Goal: Task Accomplishment & Management: Complete application form

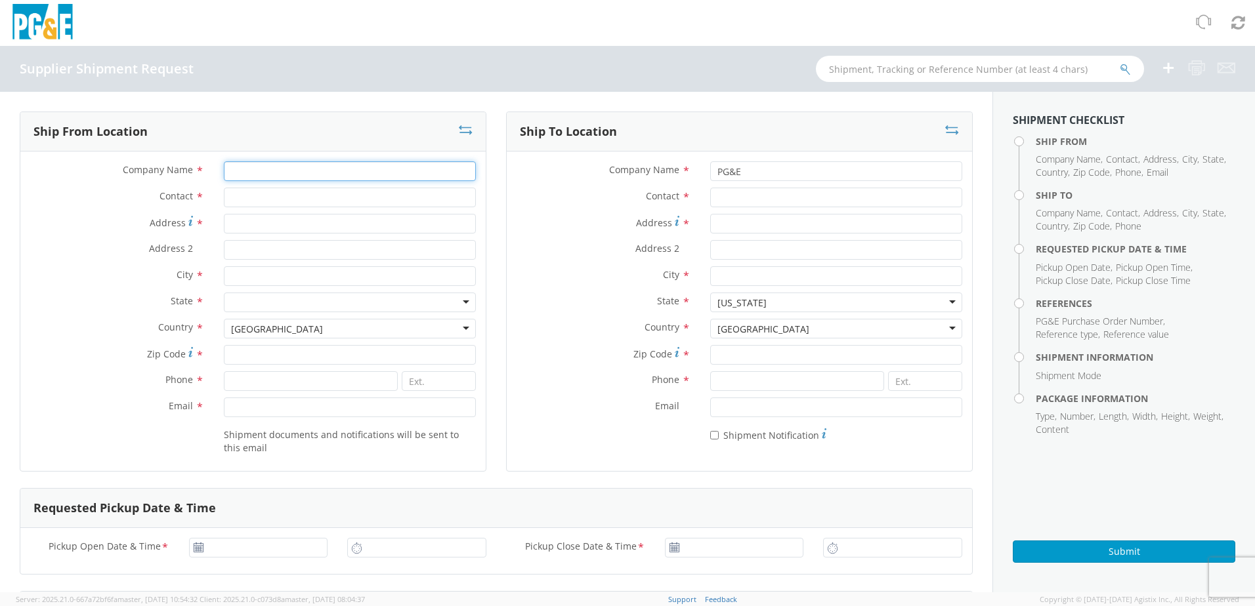
click at [247, 179] on input "Company Name *" at bounding box center [350, 171] width 252 height 20
drag, startPoint x: 304, startPoint y: 172, endPoint x: 189, endPoint y: 178, distance: 115.0
click at [189, 178] on div "Company Name * [PERSON_NAME]" at bounding box center [252, 171] width 465 height 20
type input "[PERSON_NAME]"
click at [249, 198] on input "Contact *" at bounding box center [350, 198] width 252 height 20
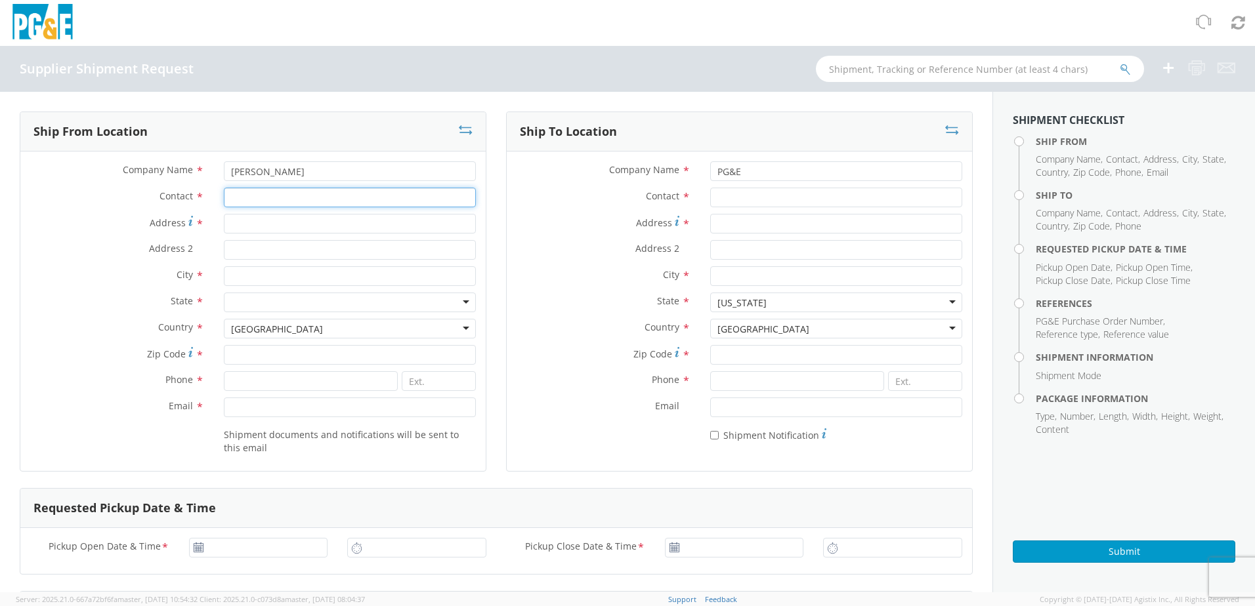
paste input "[PERSON_NAME]"
type input "[PERSON_NAME]"
drag, startPoint x: 153, startPoint y: 150, endPoint x: 138, endPoint y: 148, distance: 14.6
click at [138, 148] on div "Ship From Location Company Name * [PERSON_NAME] Contact * [PERSON_NAME] Address…" at bounding box center [253, 292] width 467 height 360
type input "Presto Lifts"
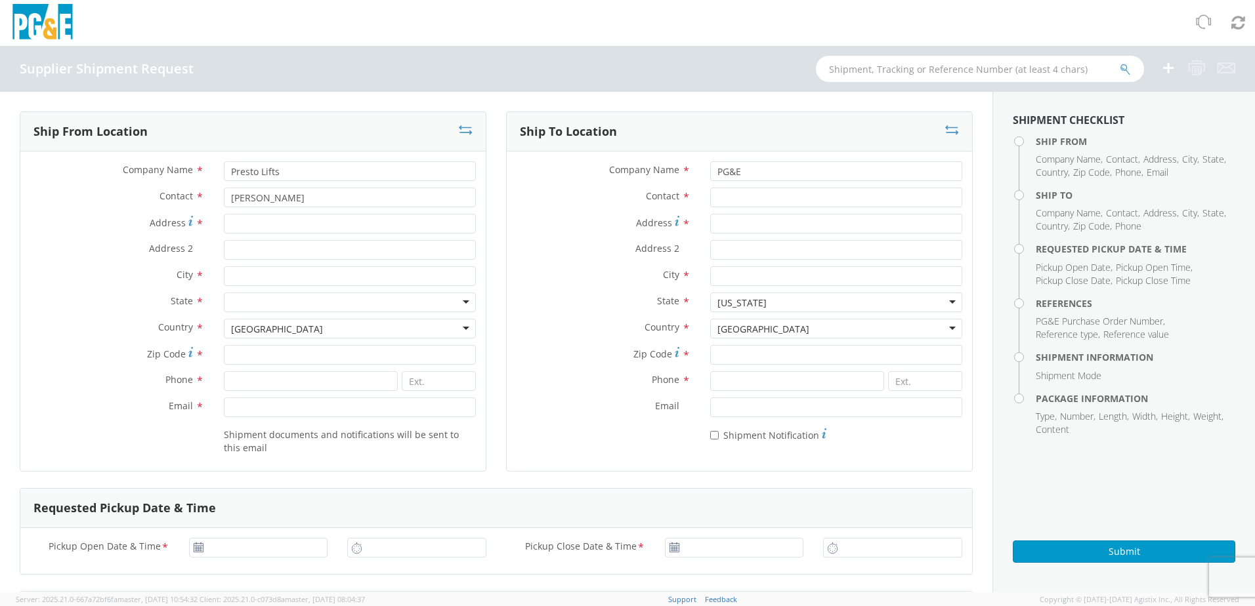
click at [120, 198] on label "Contact *" at bounding box center [117, 196] width 194 height 17
click at [224, 198] on input "[PERSON_NAME]" at bounding box center [350, 198] width 252 height 20
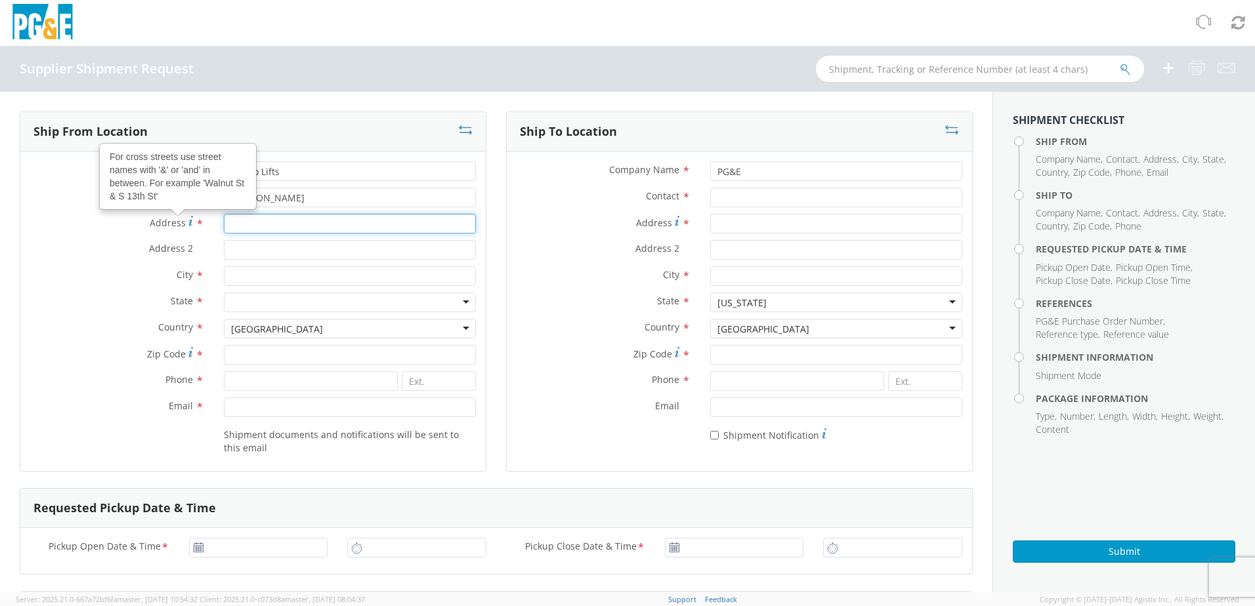
drag, startPoint x: 245, startPoint y: 228, endPoint x: 255, endPoint y: 228, distance: 9.8
click at [245, 228] on input "Address For cross streets use street names with '&' or 'and' in between. For ex…" at bounding box center [350, 224] width 252 height 20
type input "[STREET_ADDRESS]"
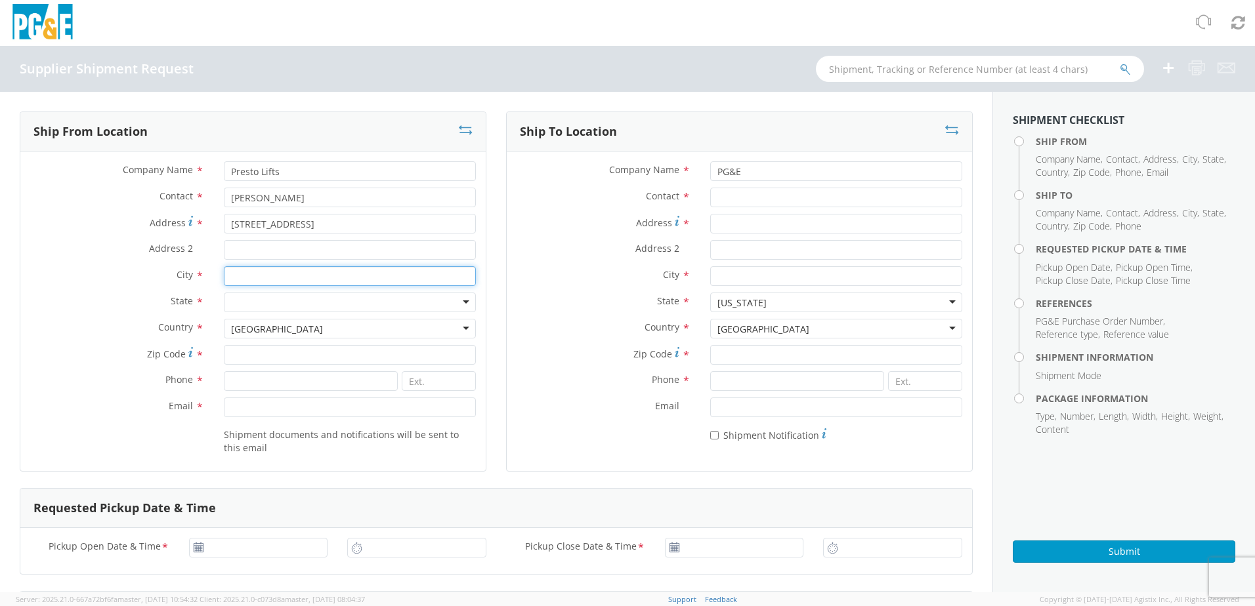
type input "[GEOGRAPHIC_DATA], [GEOGRAPHIC_DATA]"
type input "72442"
type input "8705646052"
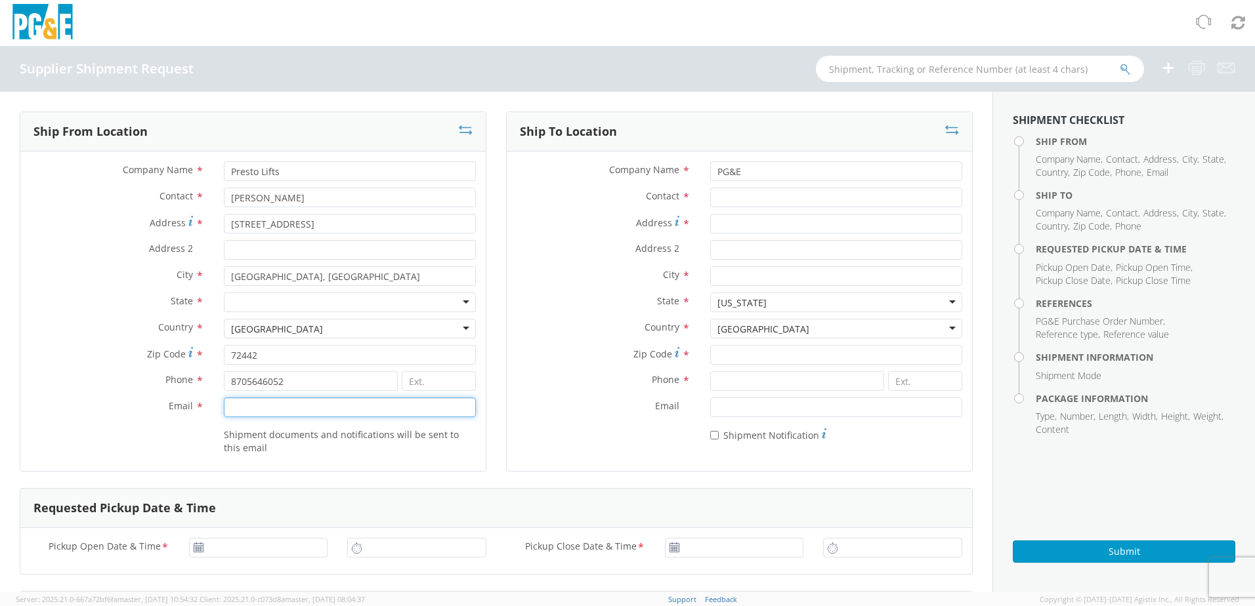
type input "[PERSON_NAME][EMAIL_ADDRESS][PERSON_NAME][DOMAIN_NAME]"
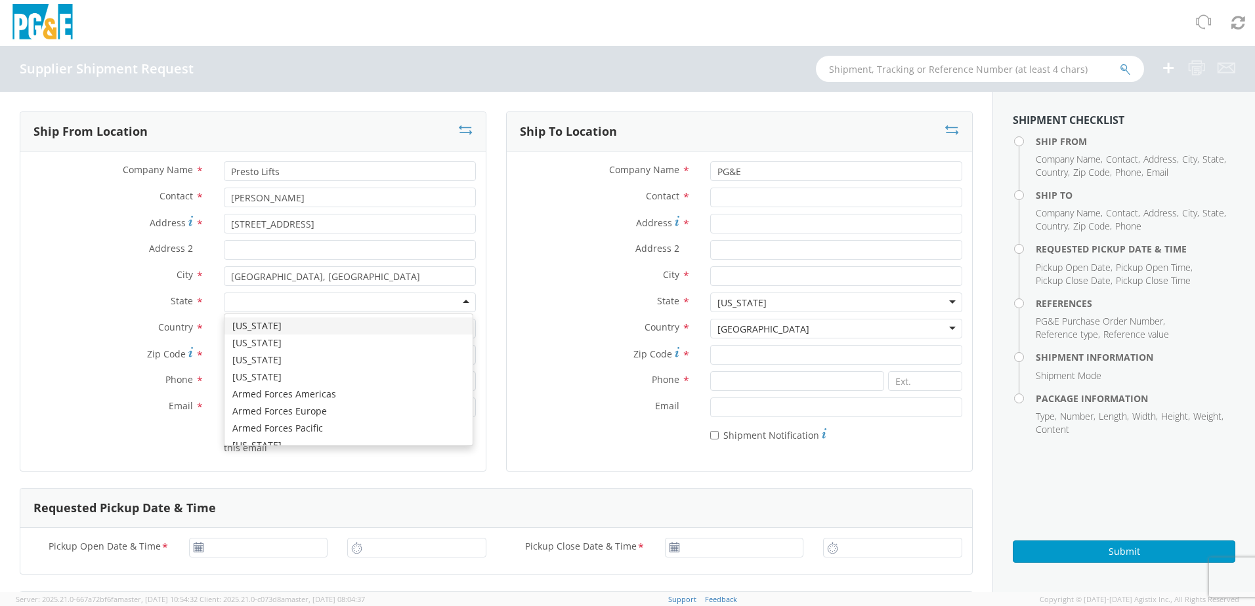
click at [284, 303] on div at bounding box center [350, 303] width 252 height 20
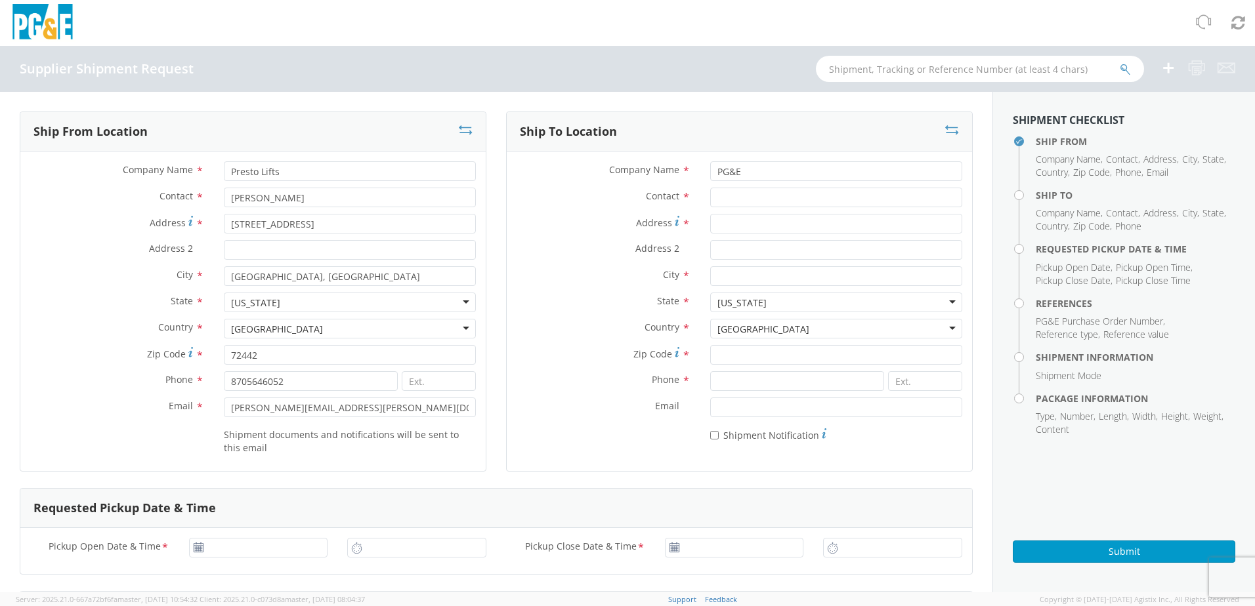
click at [100, 410] on label "Email *" at bounding box center [117, 406] width 194 height 17
click at [224, 410] on input "[PERSON_NAME][EMAIL_ADDRESS][PERSON_NAME][DOMAIN_NAME]" at bounding box center [350, 408] width 252 height 20
click at [755, 169] on input "PG&E" at bounding box center [836, 171] width 252 height 20
paste input "& ELECTRIC C/O MROIS"
type input "PG&E & ELECTRIC C/O MROIS"
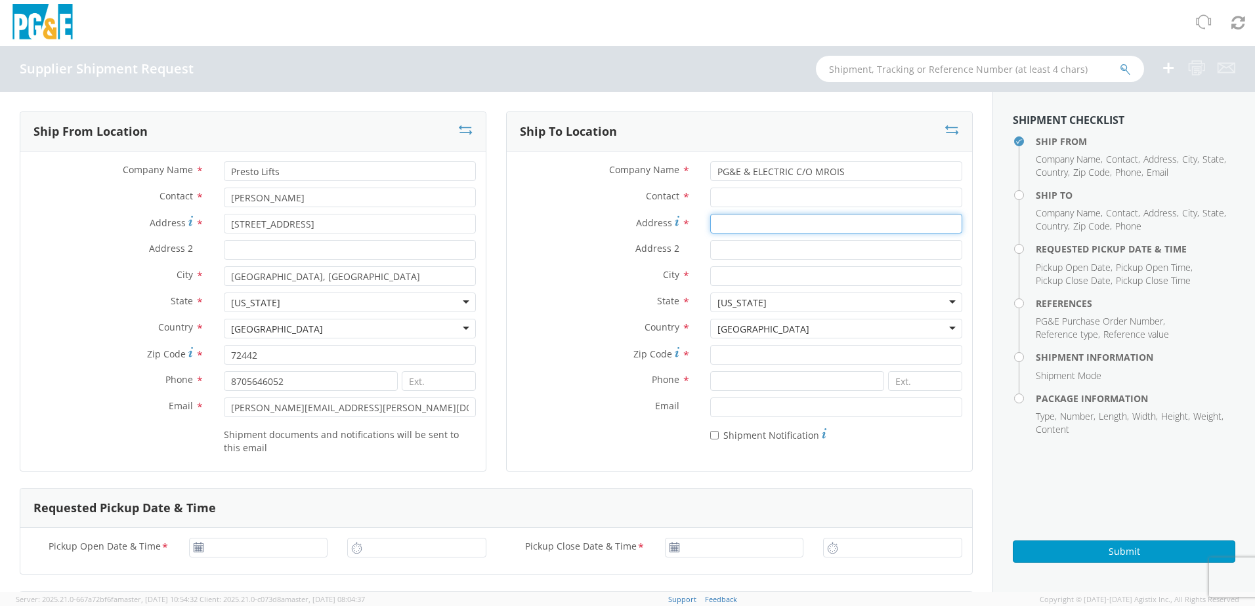
click at [731, 224] on input "Address *" at bounding box center [836, 224] width 252 height 20
paste input "[STREET_ADDRESS]"
type input "[STREET_ADDRESS]"
click at [731, 254] on input "Address 2 *" at bounding box center [836, 250] width 252 height 20
paste input "[PERSON_NAME]"
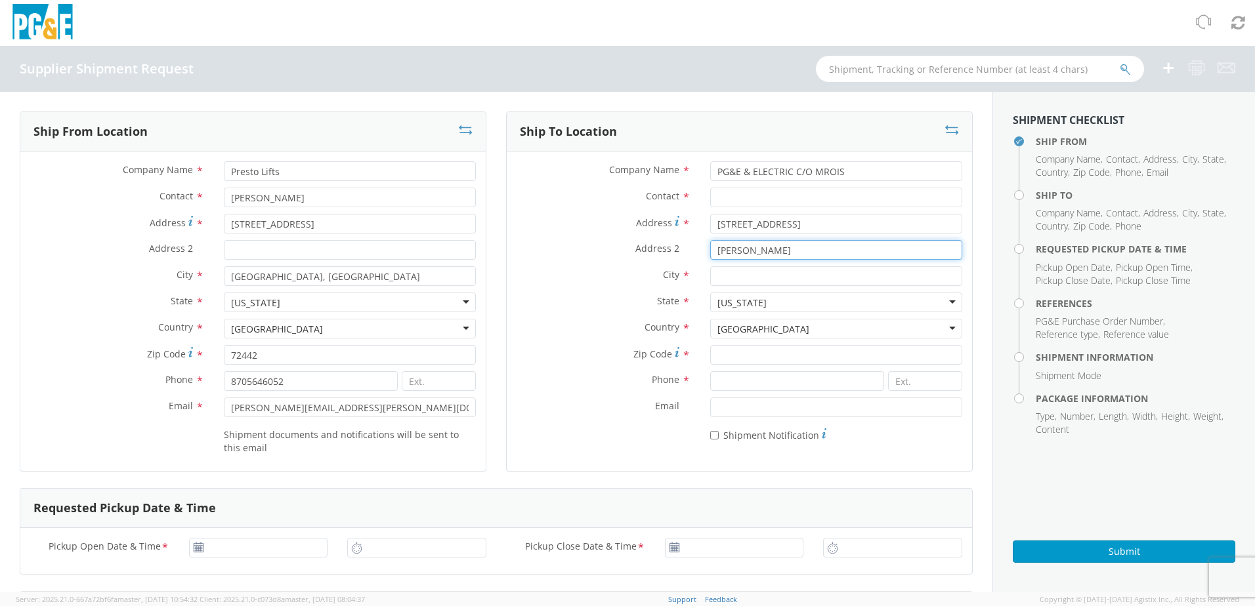
type input "[PERSON_NAME]"
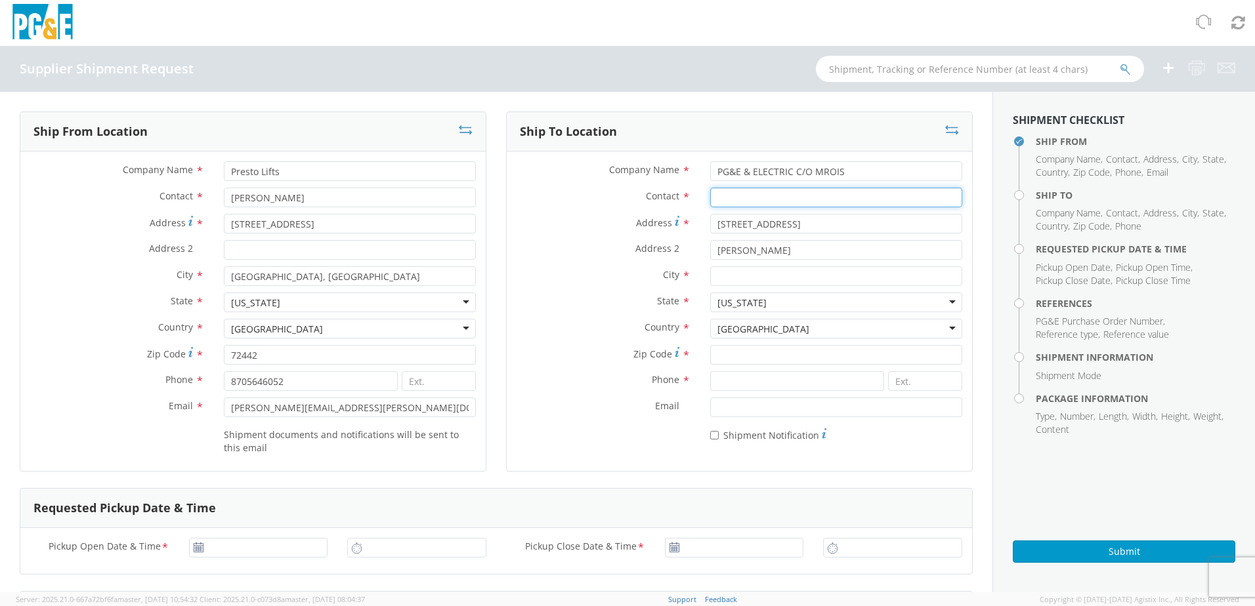
click at [738, 205] on input "Contact *" at bounding box center [836, 198] width 252 height 20
paste input "[PERSON_NAME]"
type input "[PERSON_NAME]"
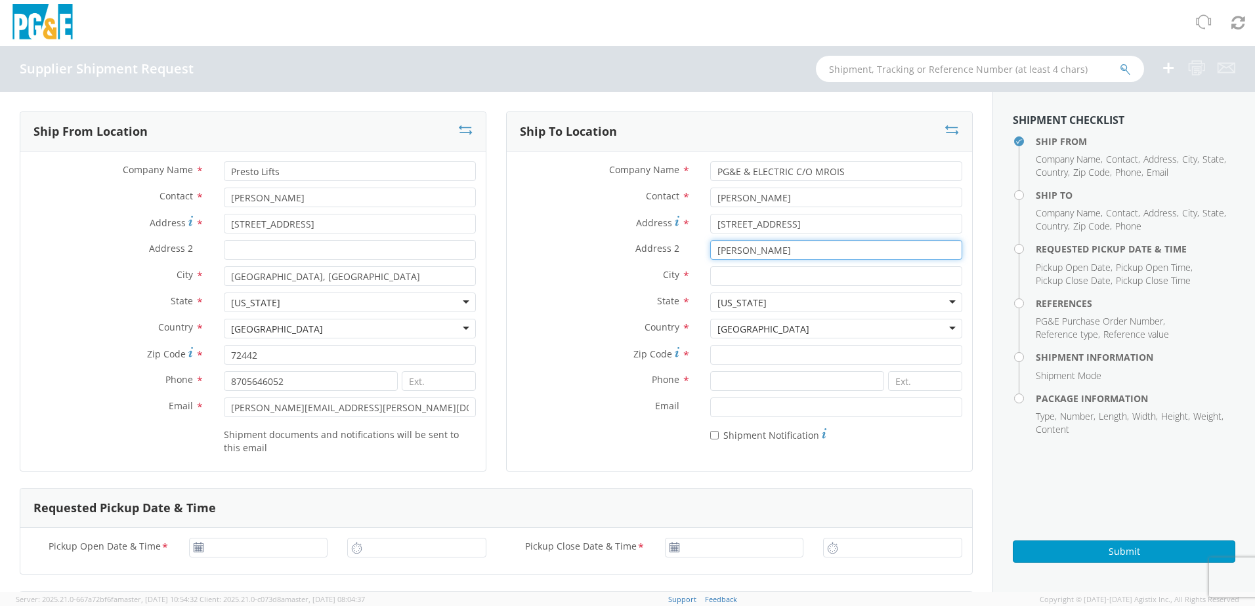
drag, startPoint x: 797, startPoint y: 250, endPoint x: 574, endPoint y: 283, distance: 224.9
click at [574, 283] on div "Company Name * PG&E & ELECTRIC C/O MROIS Contact * [PERSON_NAME] Address * [STR…" at bounding box center [739, 304] width 465 height 287
click at [746, 263] on div "Address 2 *" at bounding box center [739, 253] width 465 height 26
click at [736, 273] on input "City *" at bounding box center [836, 276] width 252 height 20
type input "[PERSON_NAME]"
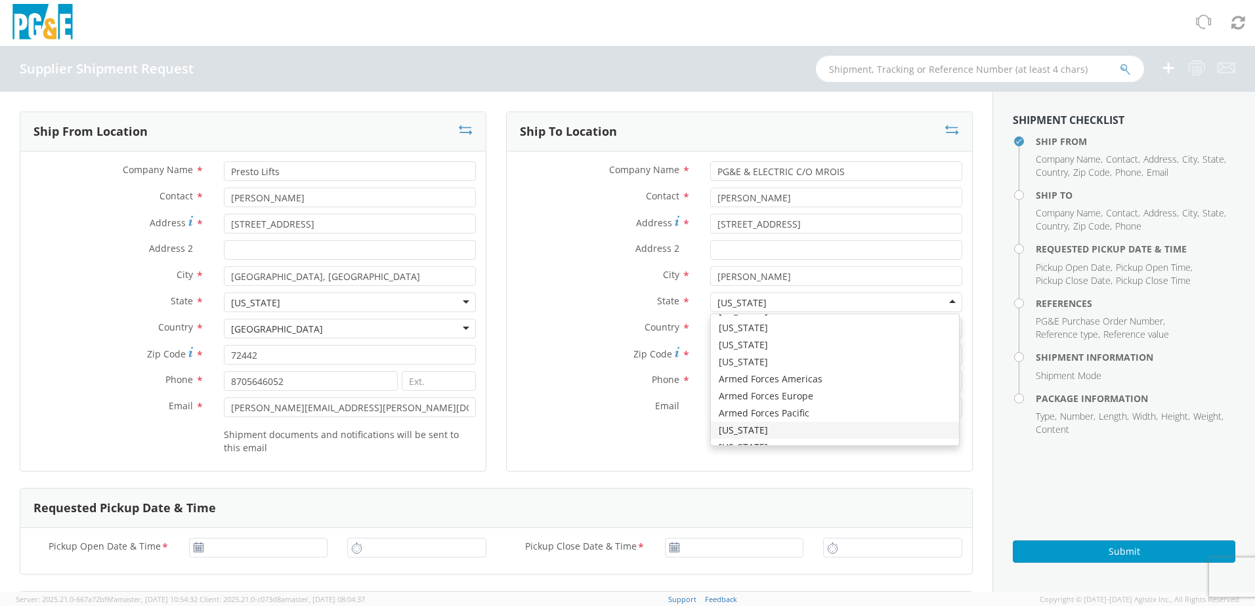
scroll to position [3309, 0]
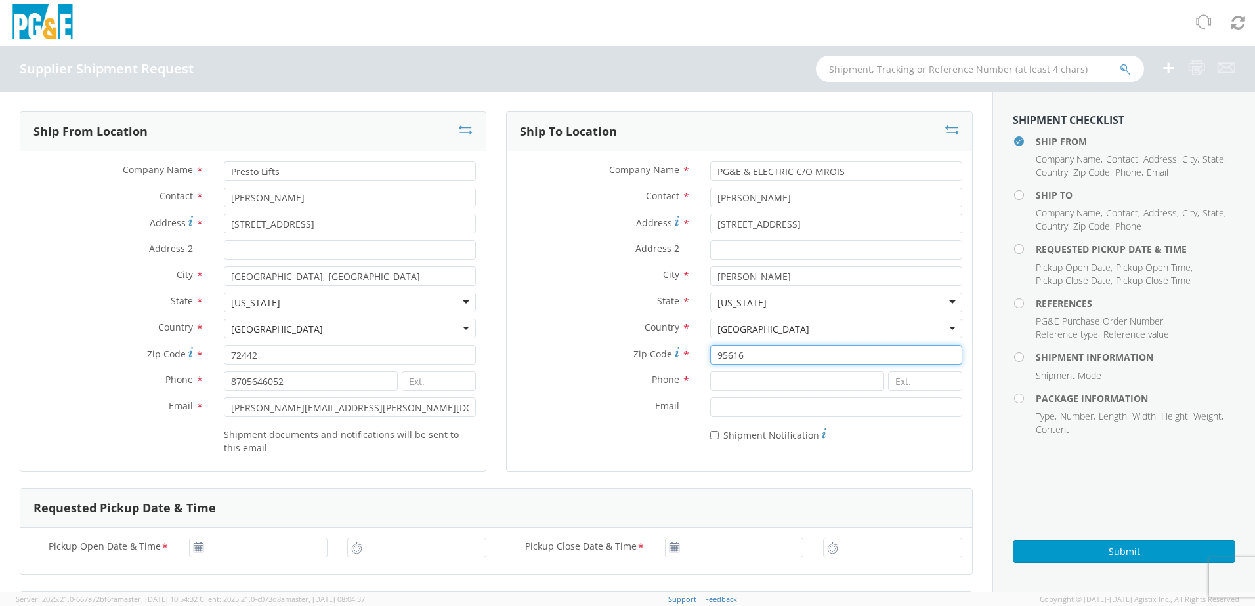
type input "95616"
click at [530, 391] on div "Phone *" at bounding box center [739, 385] width 465 height 26
click at [778, 382] on input at bounding box center [797, 382] width 174 height 20
paste input "530.757.5862"
type input "530.757.5862"
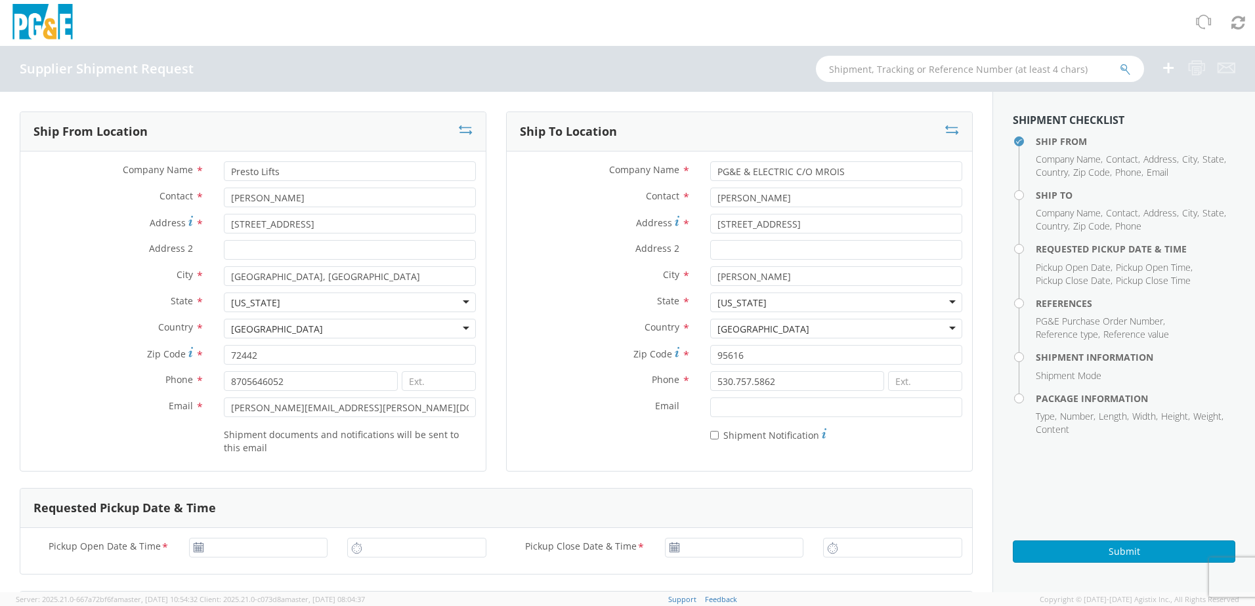
click at [644, 438] on div "* Shipment Notification" at bounding box center [739, 433] width 465 height 18
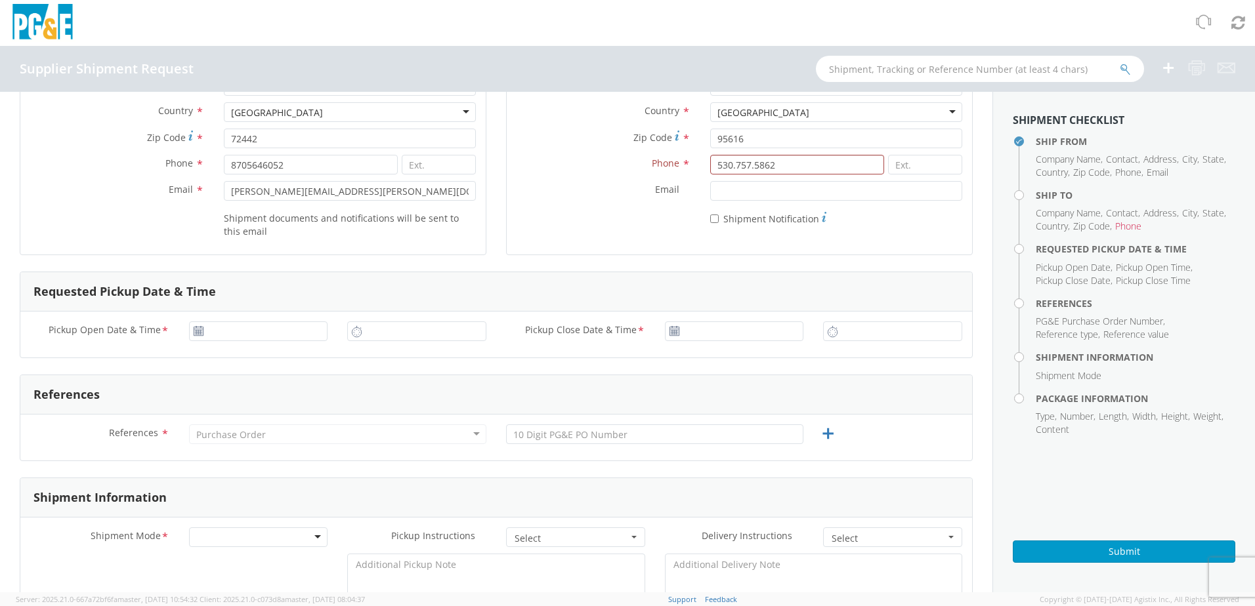
scroll to position [328, 0]
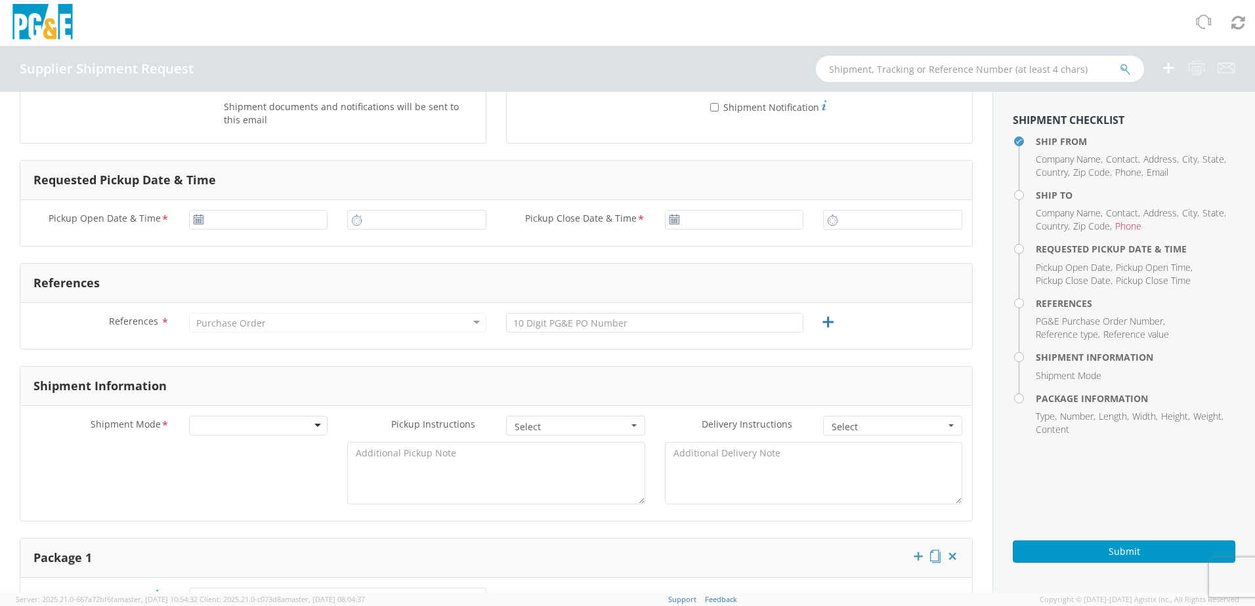
click at [194, 220] on use at bounding box center [198, 219] width 9 height 9
type input "[DATE]"
click at [211, 218] on input "[DATE]" at bounding box center [258, 220] width 139 height 20
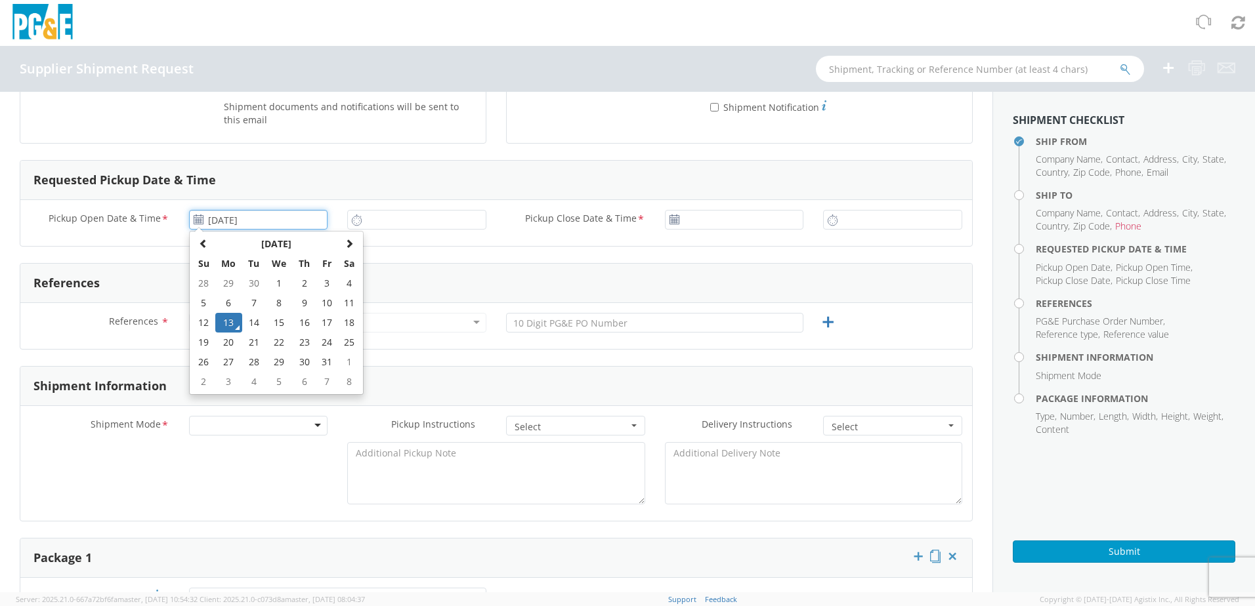
click at [231, 320] on td "13" at bounding box center [229, 323] width 28 height 20
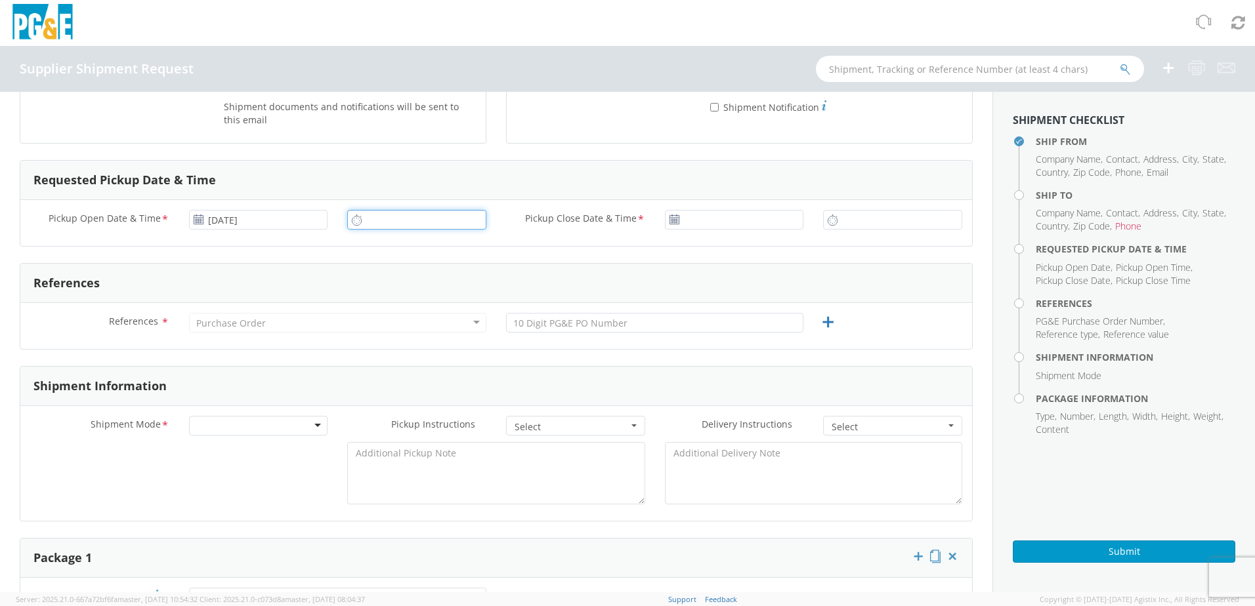
type input "2:00 PM"
click at [429, 226] on input "2:00 PM" at bounding box center [416, 220] width 139 height 20
type input "[DATE]"
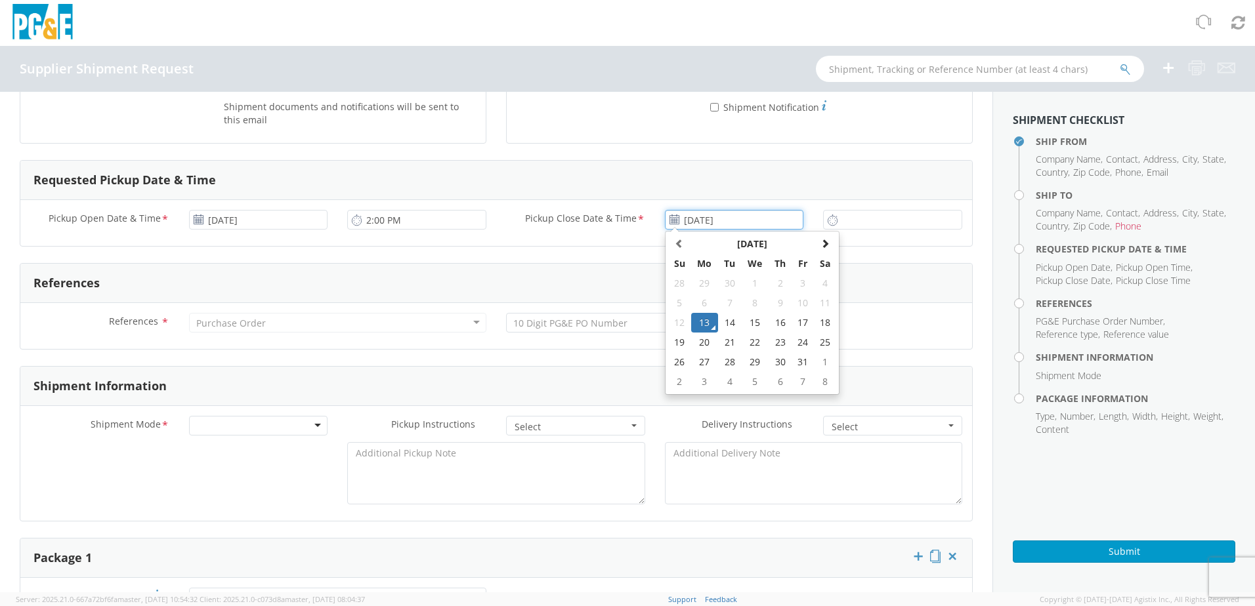
click at [690, 220] on input "[DATE]" at bounding box center [734, 220] width 139 height 20
click at [697, 321] on td "13" at bounding box center [705, 323] width 28 height 20
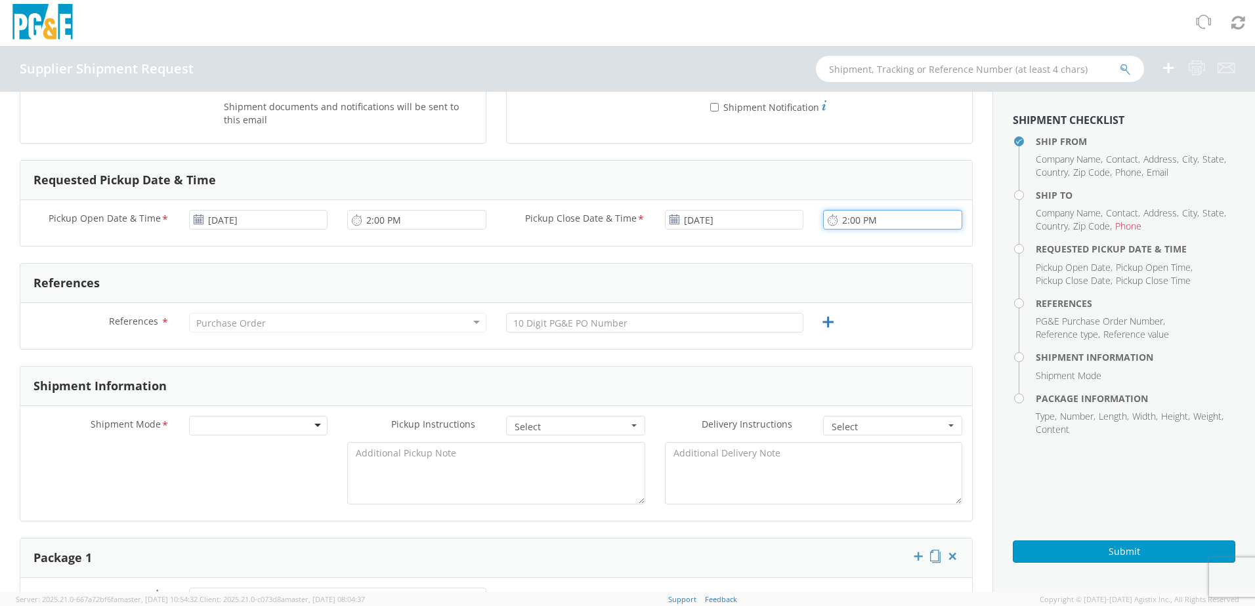
click at [869, 221] on input "2:00 PM" at bounding box center [892, 220] width 139 height 20
type input "5:00 PM"
click at [826, 244] on div "Pickup Open Date & Time * [DATE] 2:00 PM Pickup Close Date & Time * [DATE] 5:00…" at bounding box center [496, 223] width 952 height 46
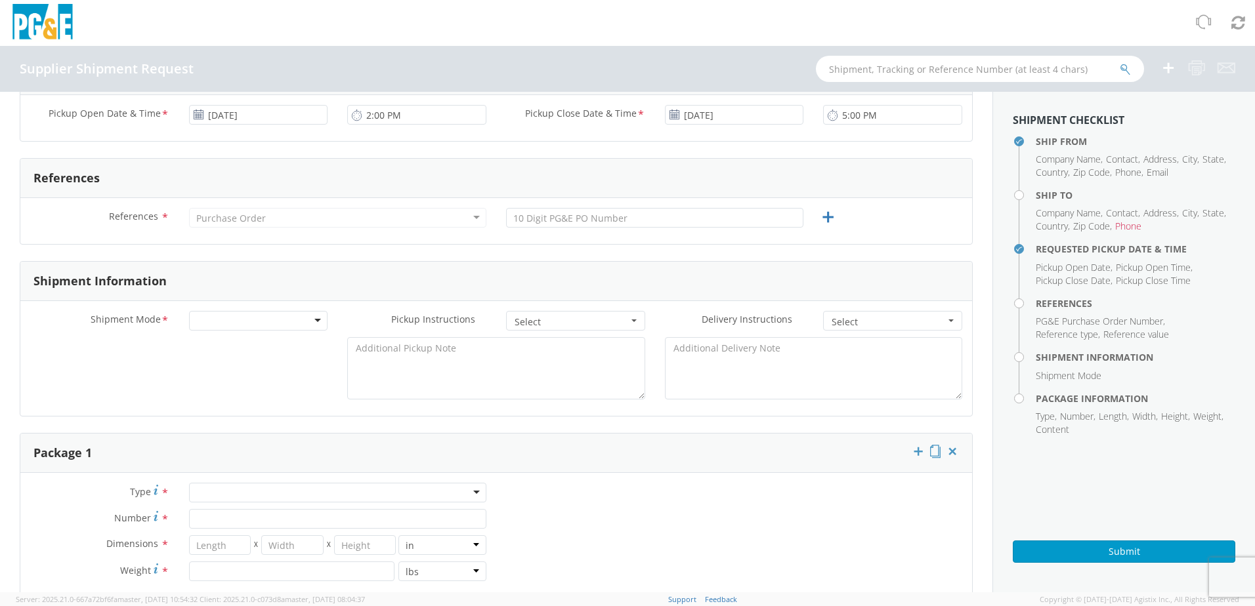
scroll to position [525, 0]
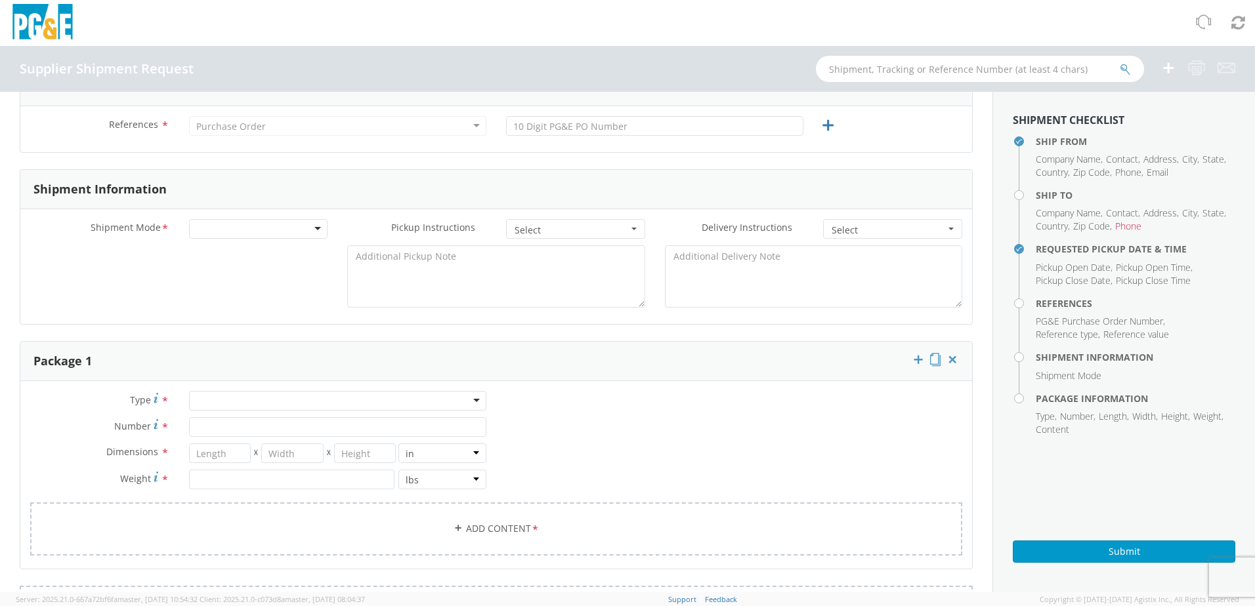
click at [227, 129] on div "Purchase Order" at bounding box center [231, 126] width 70 height 13
click at [221, 124] on div "Purchase Order" at bounding box center [231, 126] width 70 height 13
click at [226, 128] on div "Purchase Order" at bounding box center [231, 126] width 70 height 13
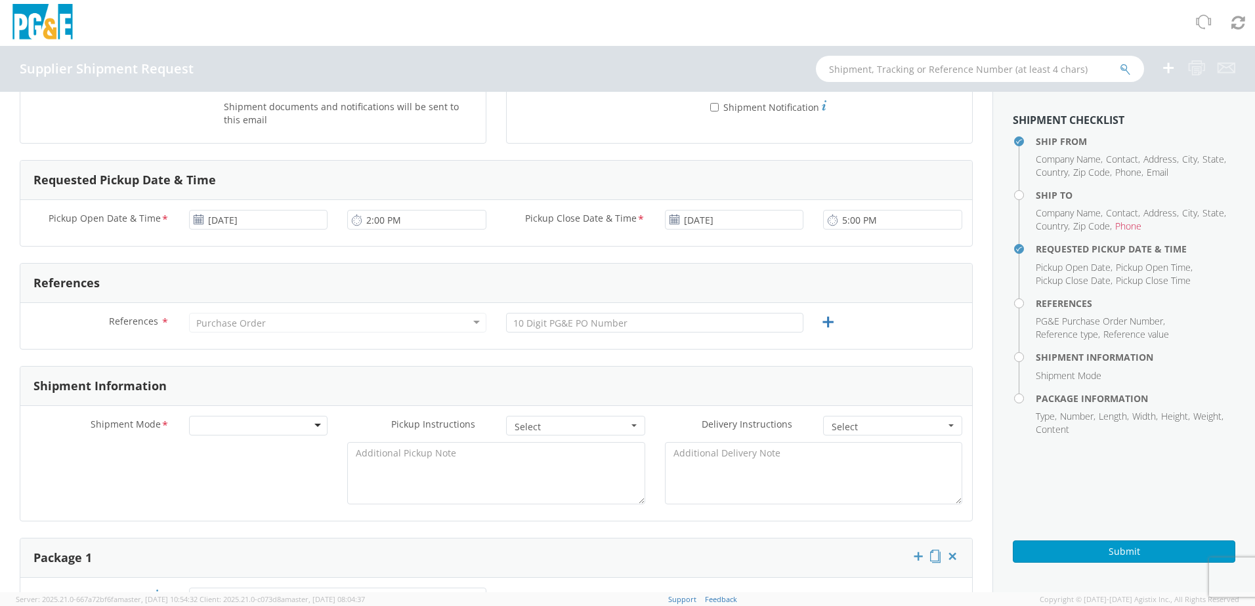
scroll to position [459, 0]
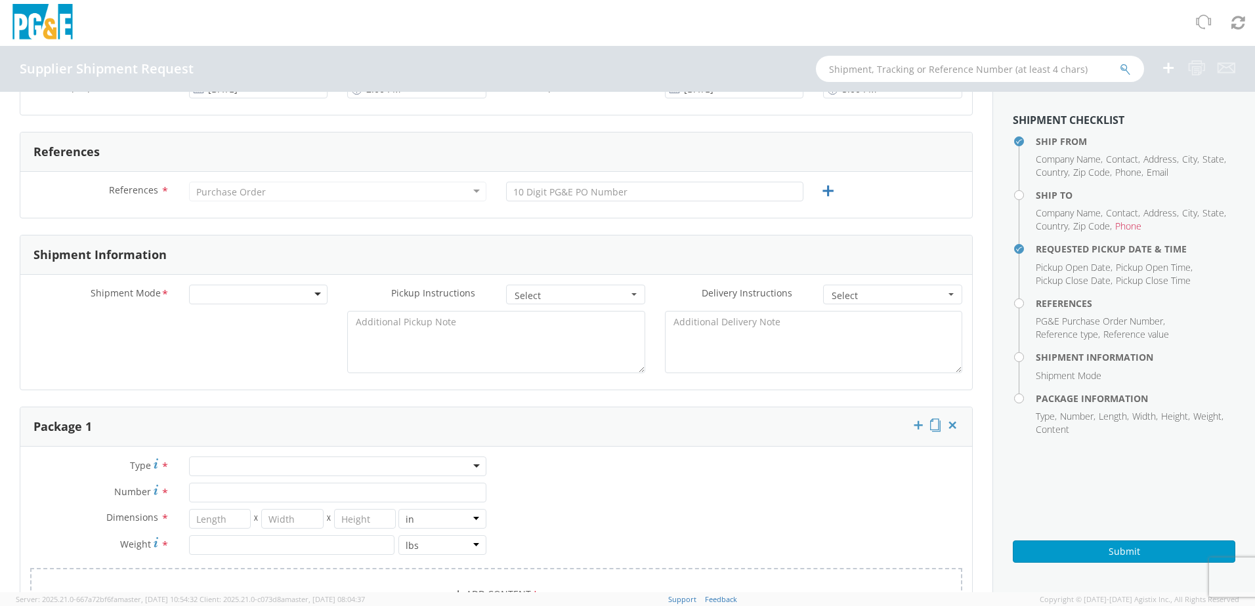
click at [477, 185] on div "Purchase Order" at bounding box center [337, 192] width 297 height 20
click at [470, 190] on div "Purchase Order" at bounding box center [337, 192] width 297 height 20
click at [725, 194] on input "text" at bounding box center [654, 192] width 297 height 20
paste input "V000186371"
type input "V000186371"
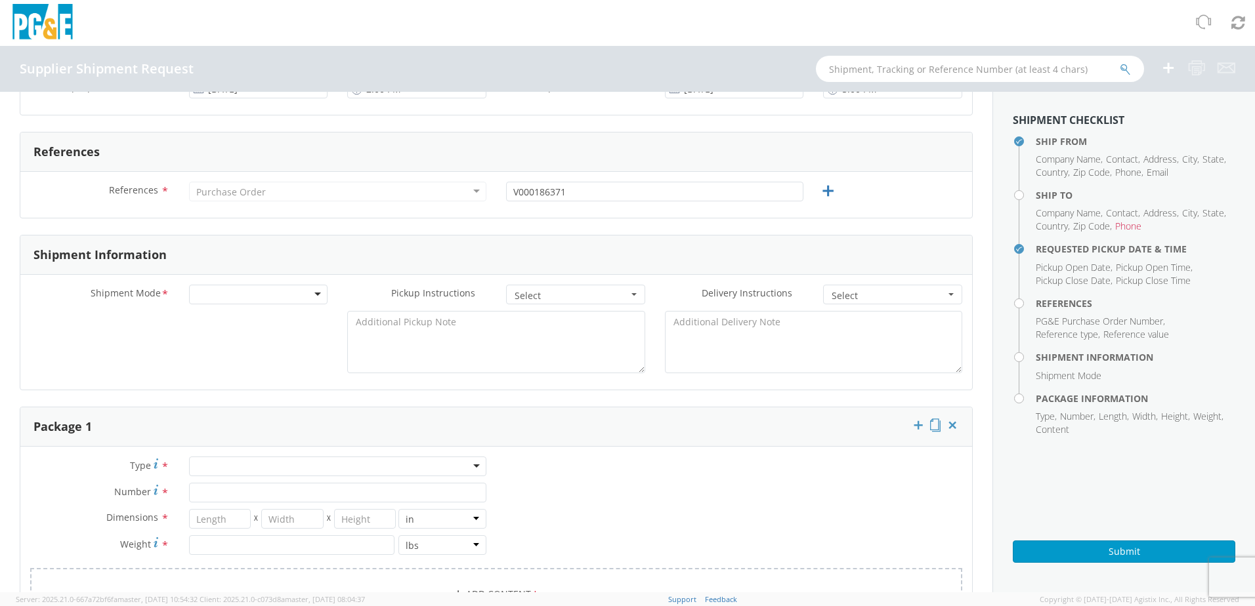
click at [263, 286] on div at bounding box center [258, 295] width 139 height 20
click at [532, 294] on span "Select" at bounding box center [572, 295] width 114 height 13
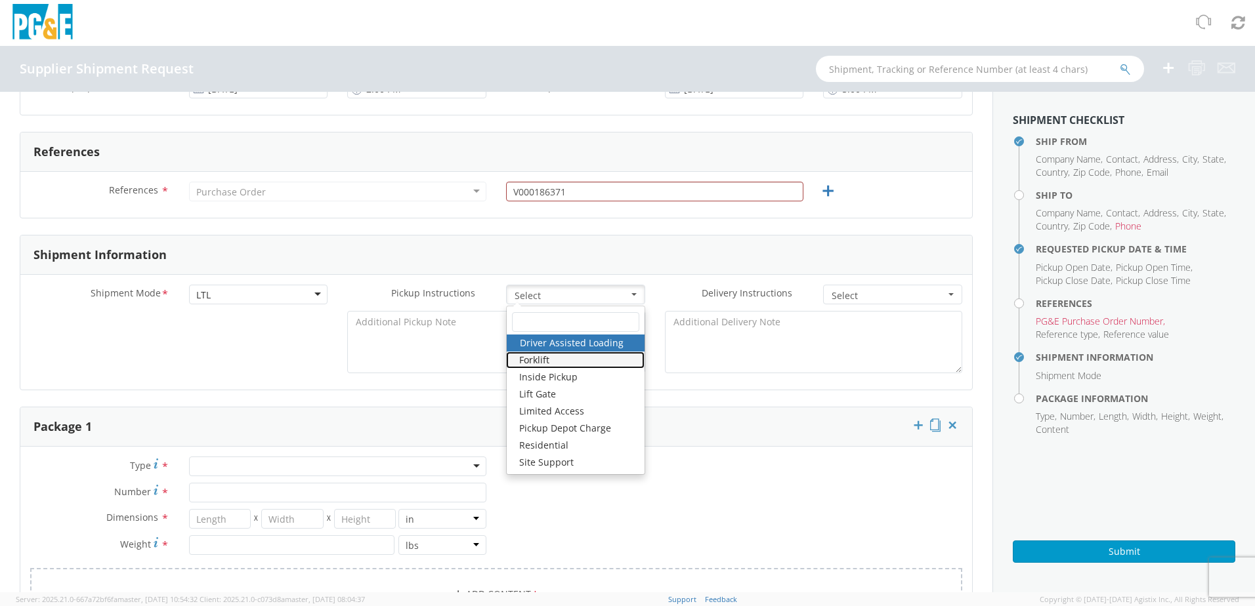
drag, startPoint x: 531, startPoint y: 361, endPoint x: 542, endPoint y: 356, distance: 11.5
click at [533, 361] on link "Forklift" at bounding box center [575, 360] width 138 height 17
click at [657, 287] on label "Delivery Instructions *" at bounding box center [734, 293] width 159 height 17
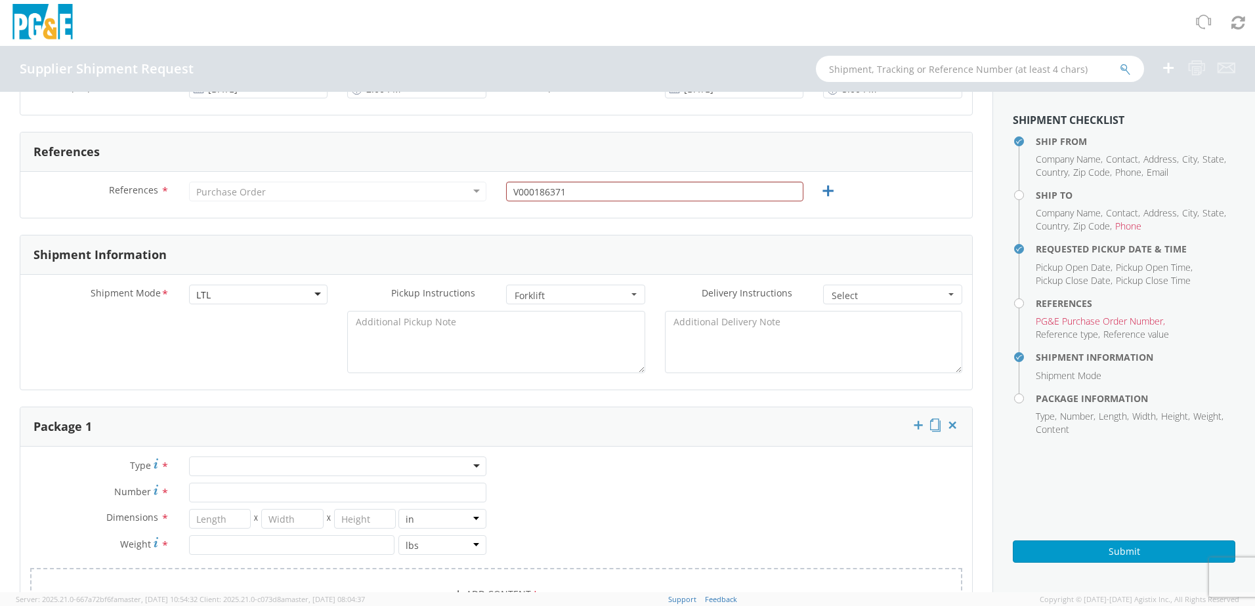
click at [849, 294] on span "Select" at bounding box center [889, 295] width 114 height 13
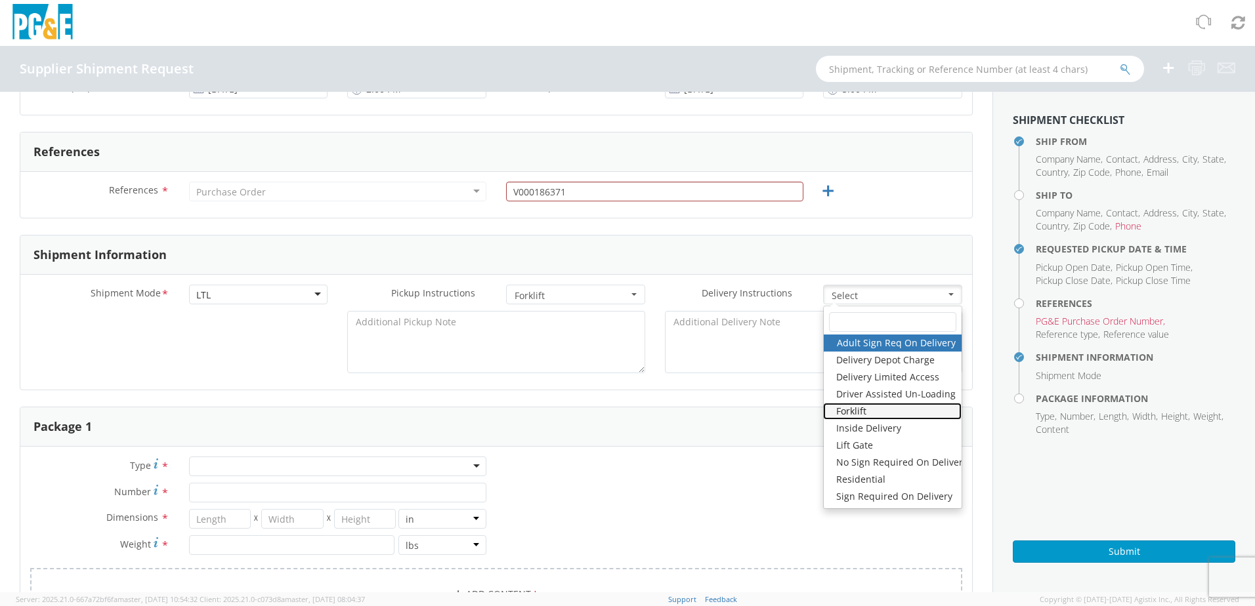
click at [866, 412] on link "Forklift" at bounding box center [892, 411] width 138 height 17
click at [685, 396] on form "Ship From Location Company Name * Presto Lifts Contact * [PERSON_NAME] Address …" at bounding box center [496, 402] width 953 height 1500
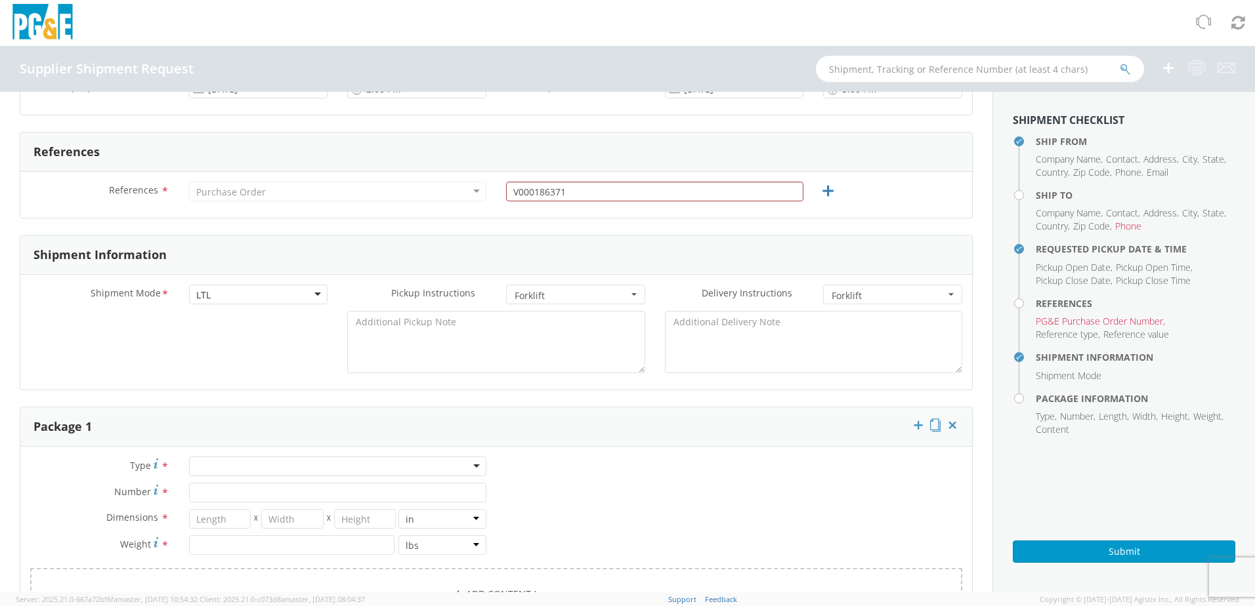
scroll to position [722, 0]
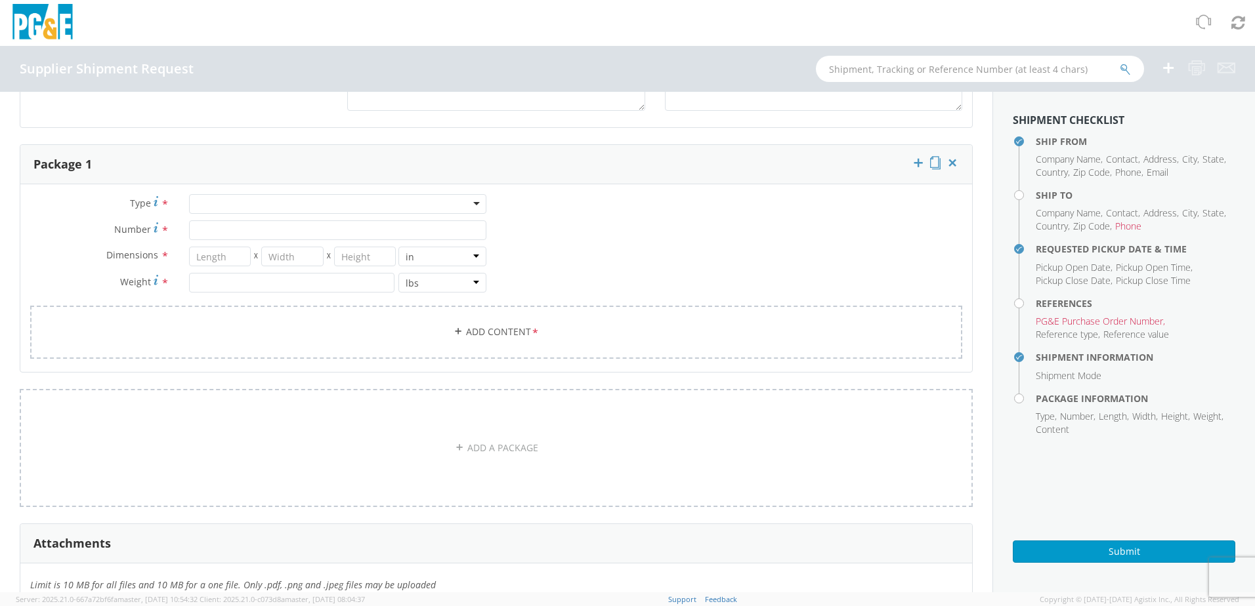
click at [236, 209] on div at bounding box center [337, 204] width 297 height 20
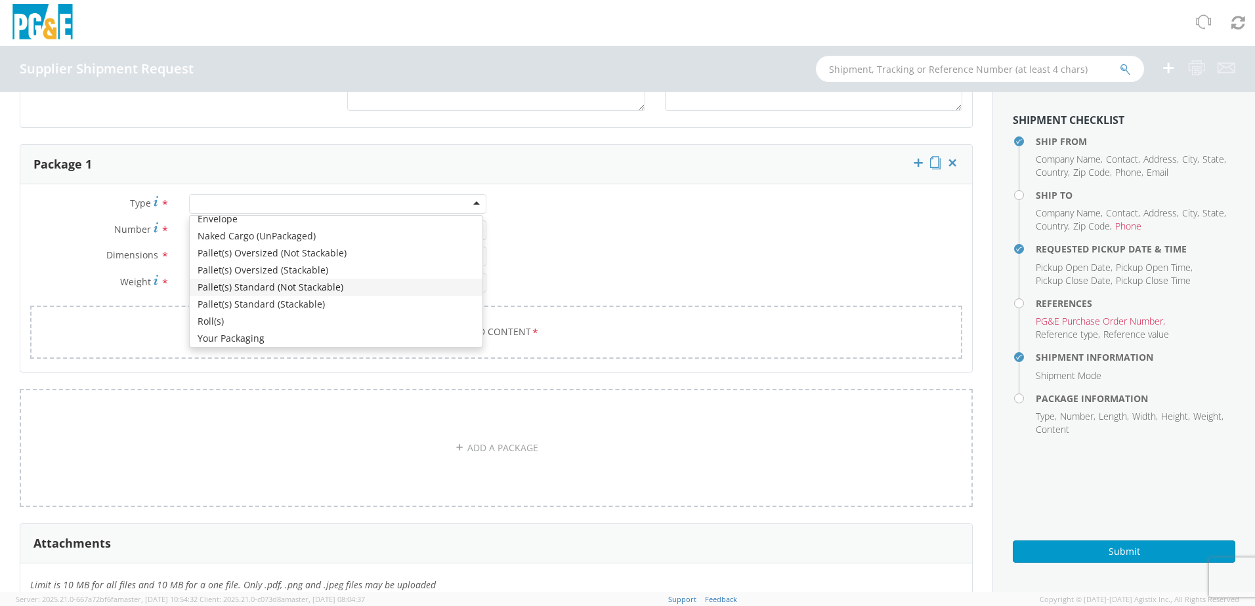
scroll to position [148, 0]
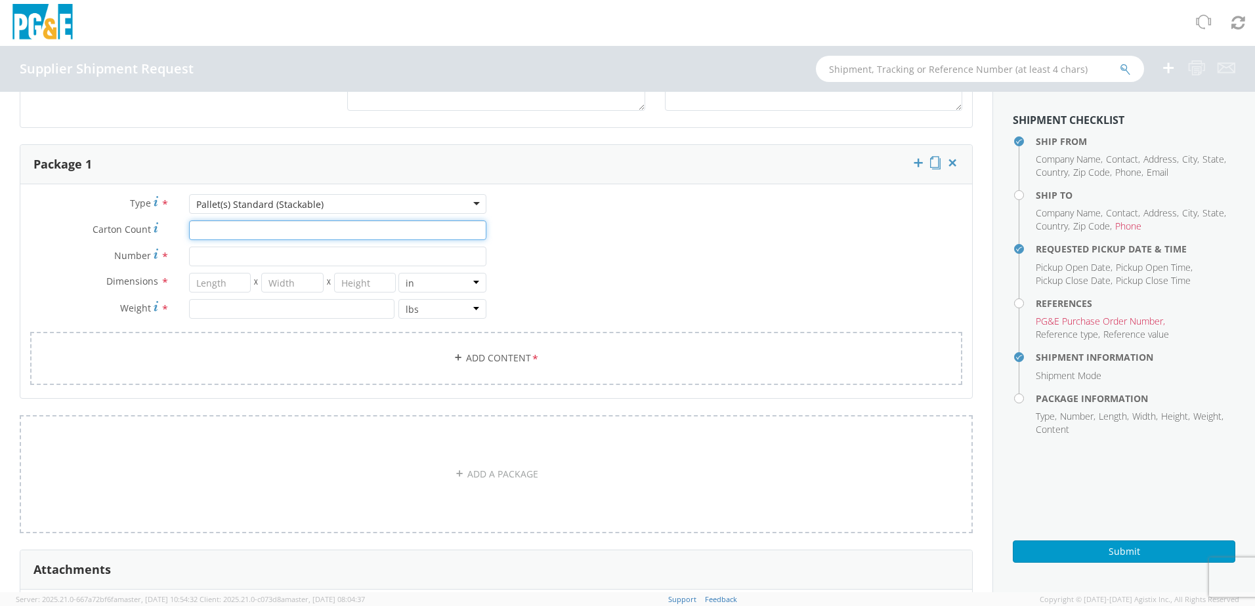
click at [264, 238] on input "Carton Count *" at bounding box center [337, 231] width 297 height 20
type input "1"
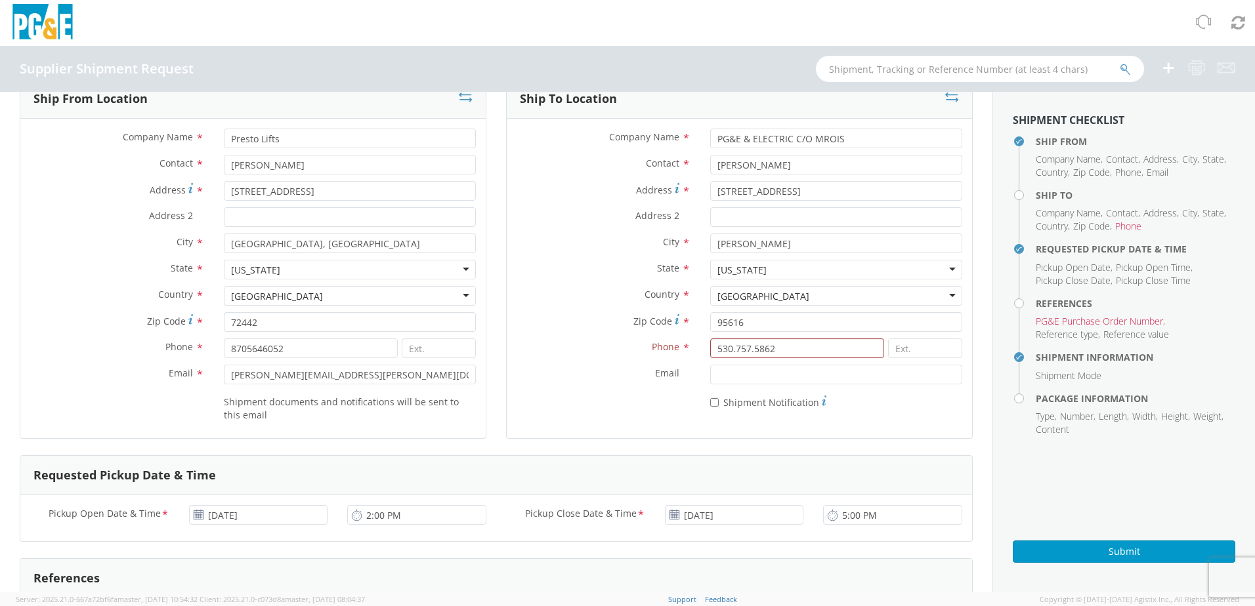
scroll to position [0, 0]
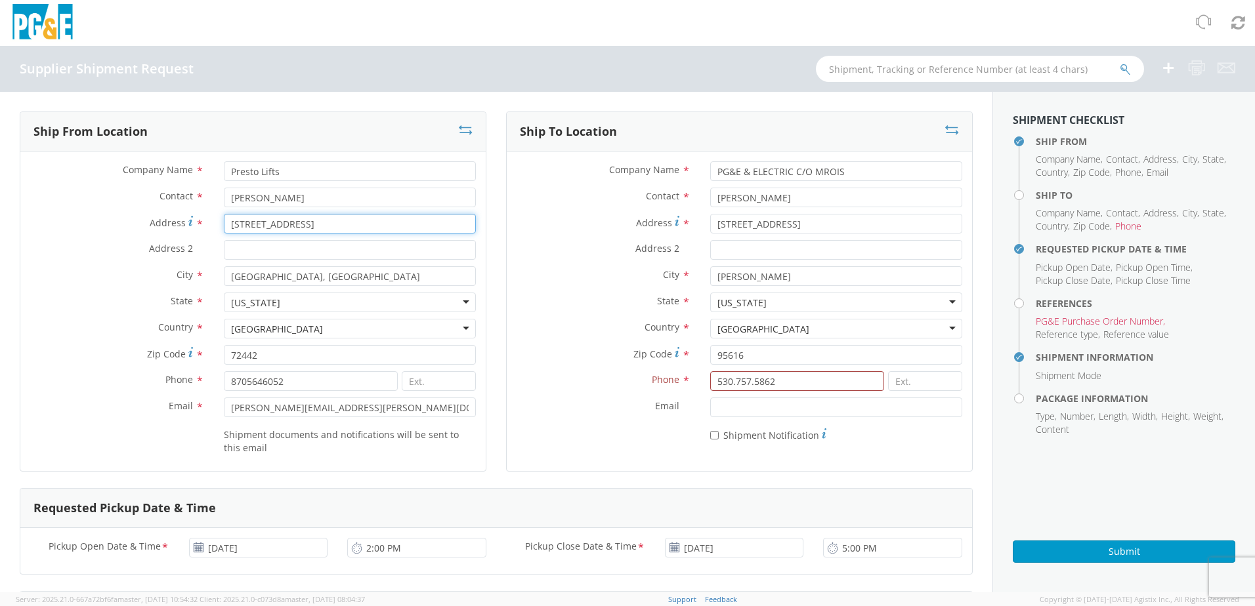
drag, startPoint x: 299, startPoint y: 226, endPoint x: 72, endPoint y: 231, distance: 226.5
click at [72, 231] on div "Address * [STREET_ADDRESS]" at bounding box center [252, 224] width 465 height 20
type input "[STREET_ADDRESS][US_STATE]"
type input "[STREET_ADDRESS]"
drag, startPoint x: 320, startPoint y: 257, endPoint x: 140, endPoint y: 256, distance: 180.5
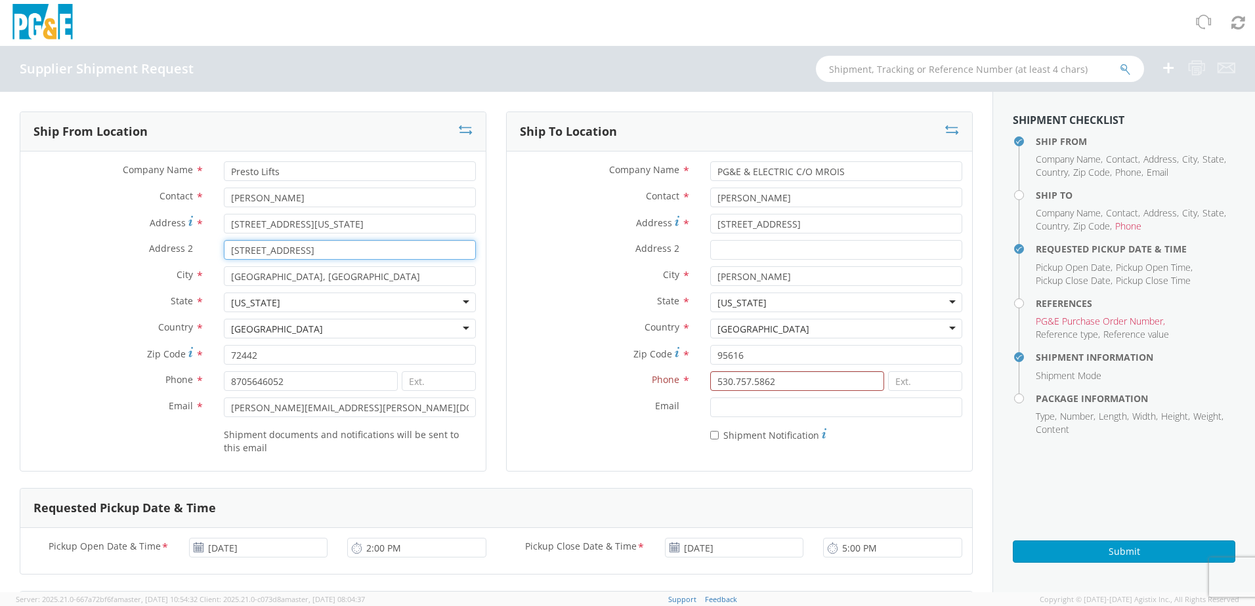
click at [140, 255] on div "Address 2 * [STREET_ADDRESS]" at bounding box center [252, 250] width 465 height 20
drag, startPoint x: 307, startPoint y: 281, endPoint x: 255, endPoint y: 281, distance: 51.9
click at [255, 281] on input "[GEOGRAPHIC_DATA], [GEOGRAPHIC_DATA]" at bounding box center [350, 276] width 252 height 20
click at [182, 299] on span "State" at bounding box center [182, 301] width 22 height 12
drag, startPoint x: 292, startPoint y: 355, endPoint x: 116, endPoint y: 361, distance: 176.0
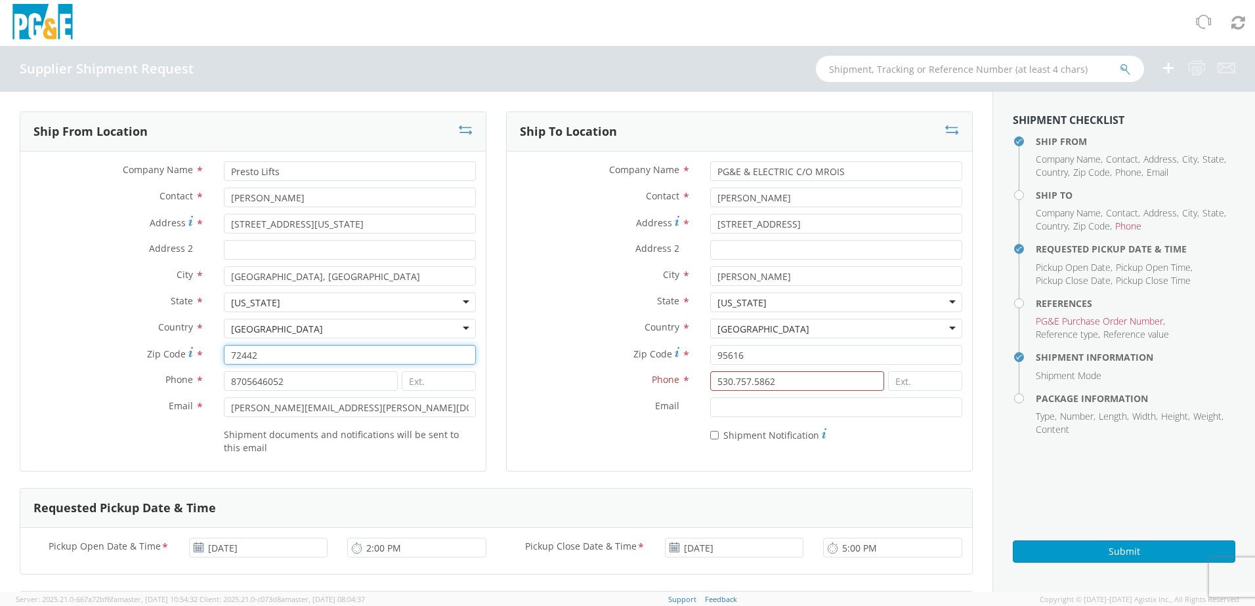
click at [116, 361] on div "Zip Code * 72442" at bounding box center [252, 355] width 465 height 20
type input "72419"
drag, startPoint x: 104, startPoint y: 305, endPoint x: 119, endPoint y: 313, distance: 17.0
click at [104, 305] on label "State *" at bounding box center [117, 301] width 194 height 17
drag, startPoint x: 290, startPoint y: 272, endPoint x: 157, endPoint y: 282, distance: 133.7
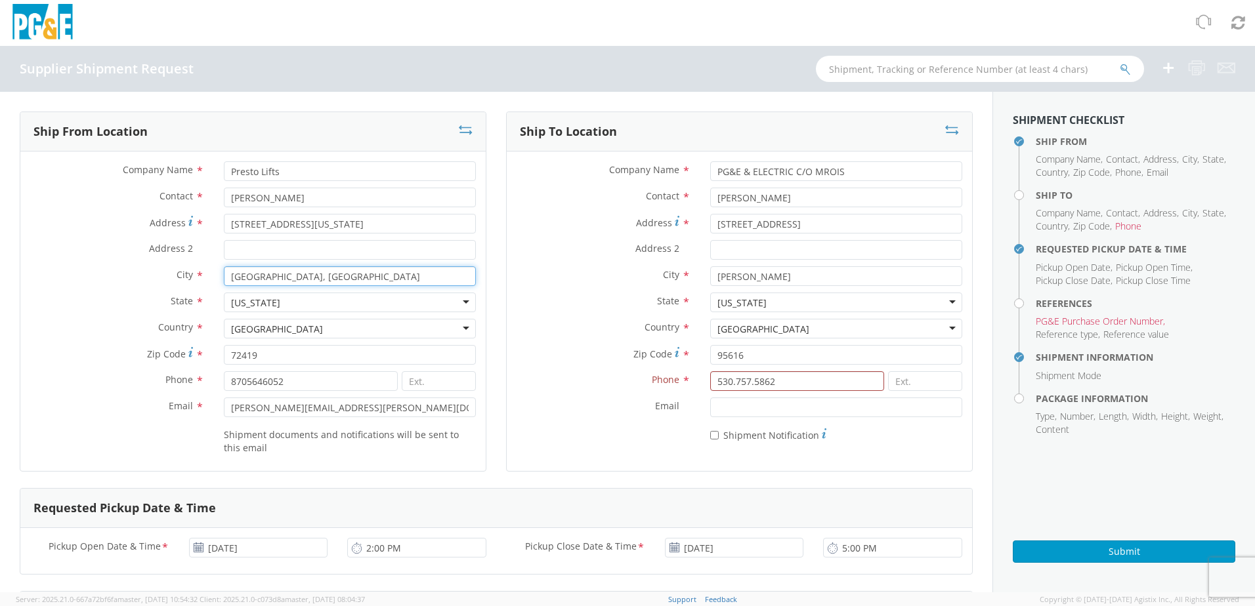
click at [157, 282] on div "City * [GEOGRAPHIC_DATA], [GEOGRAPHIC_DATA]" at bounding box center [252, 276] width 465 height 20
type input "[PERSON_NAME]"
click at [135, 262] on div "Address 2 *" at bounding box center [252, 253] width 465 height 26
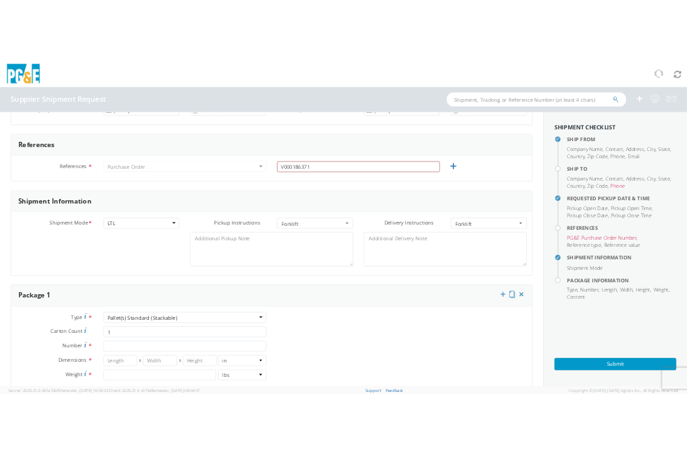
scroll to position [722, 0]
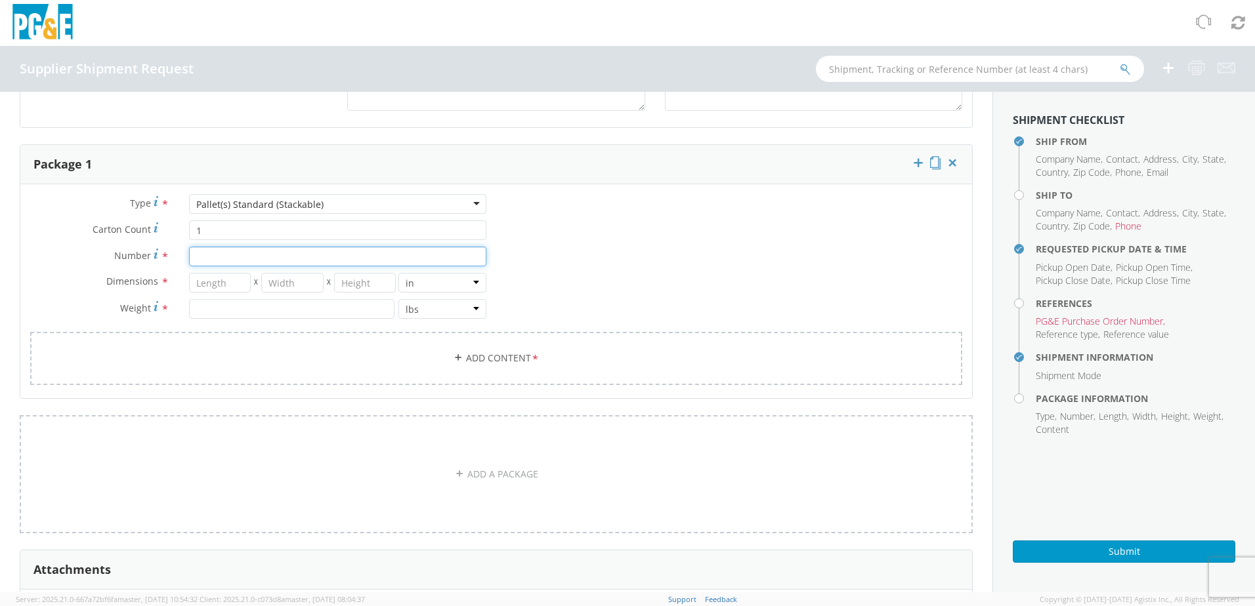
click at [203, 260] on input "Number *" at bounding box center [337, 257] width 297 height 20
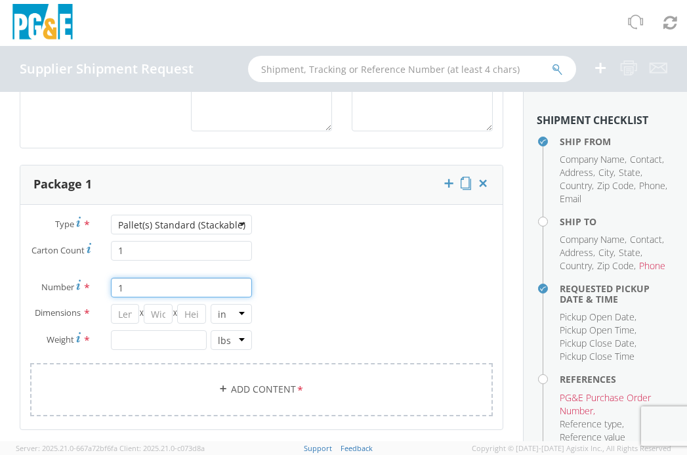
type input "1"
click at [125, 324] on input "number" at bounding box center [125, 314] width 29 height 20
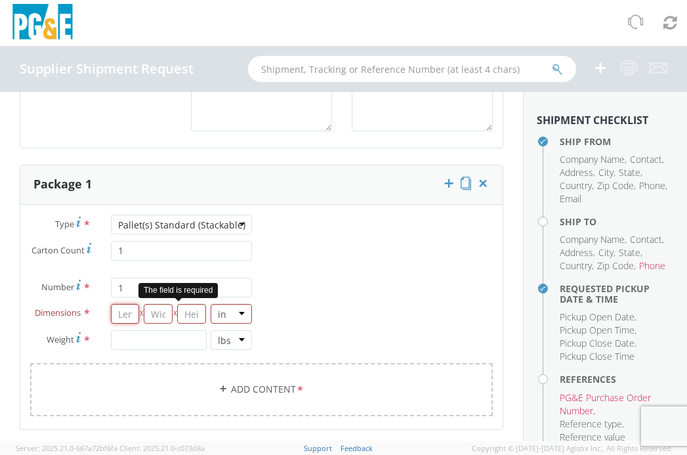
click at [132, 324] on input "number" at bounding box center [125, 314] width 29 height 20
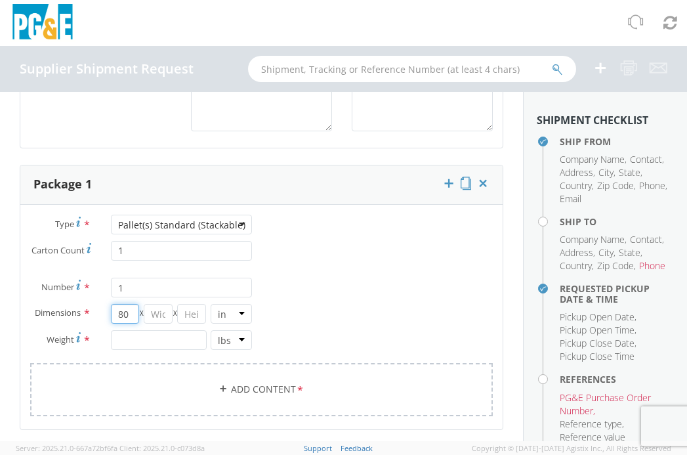
type input "80"
click at [157, 324] on input "number" at bounding box center [158, 314] width 29 height 20
type input "48"
click at [193, 324] on input "number" at bounding box center [191, 314] width 29 height 20
type input "85"
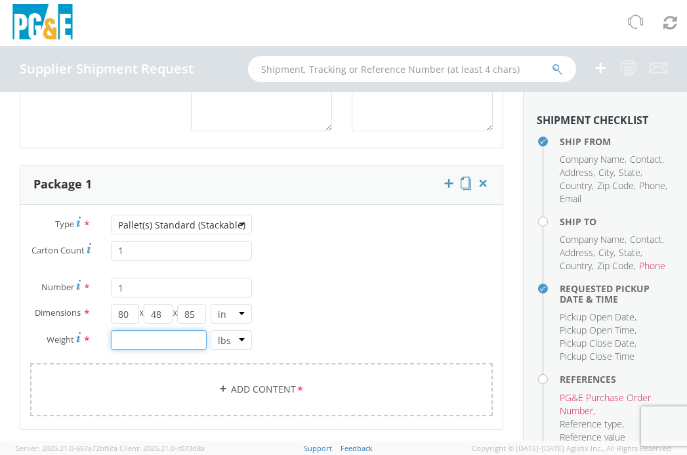
click at [148, 350] on input "number" at bounding box center [159, 340] width 96 height 20
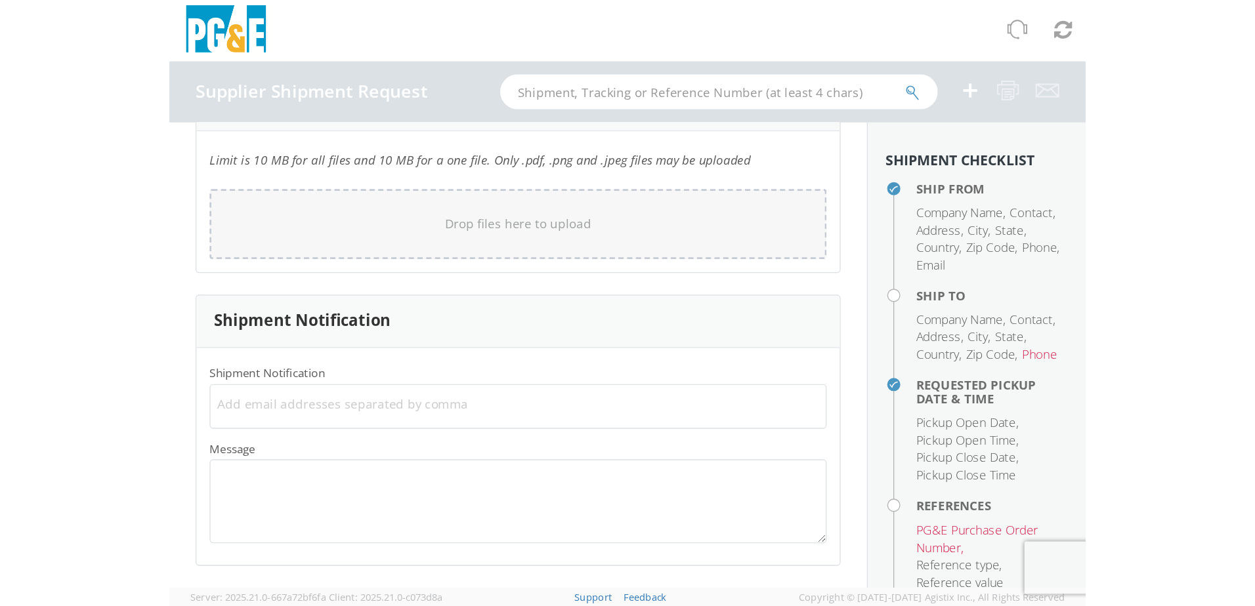
scroll to position [1062, 0]
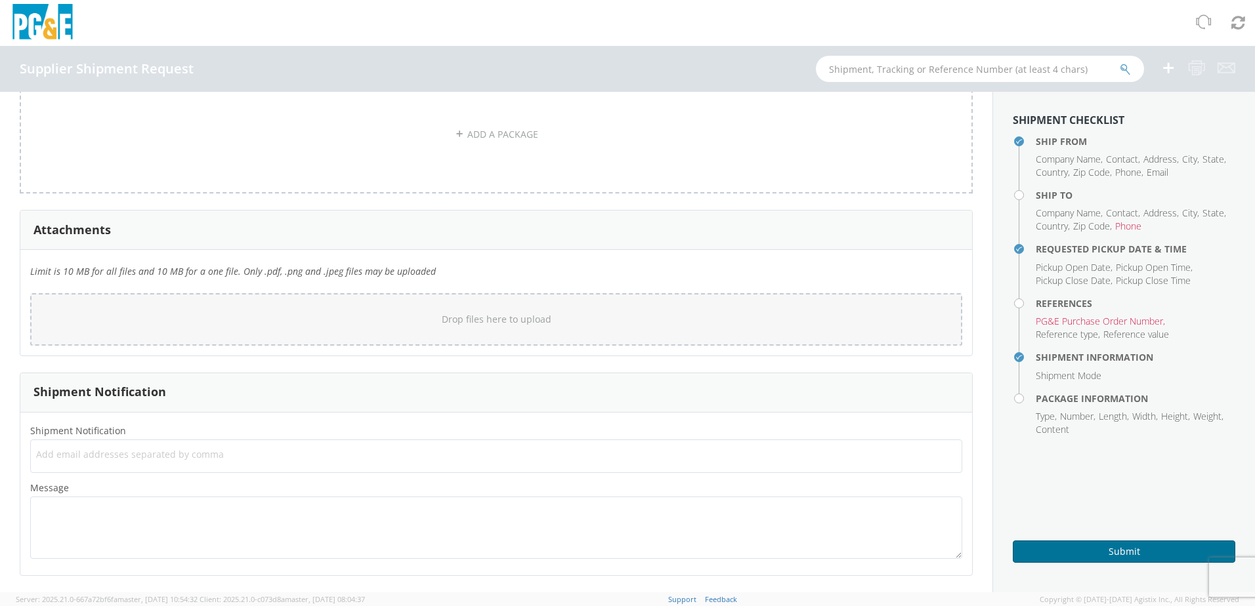
type input "1495"
click at [1115, 545] on button "Submit" at bounding box center [1124, 552] width 223 height 22
click at [1117, 557] on button "Submit" at bounding box center [1124, 552] width 223 height 22
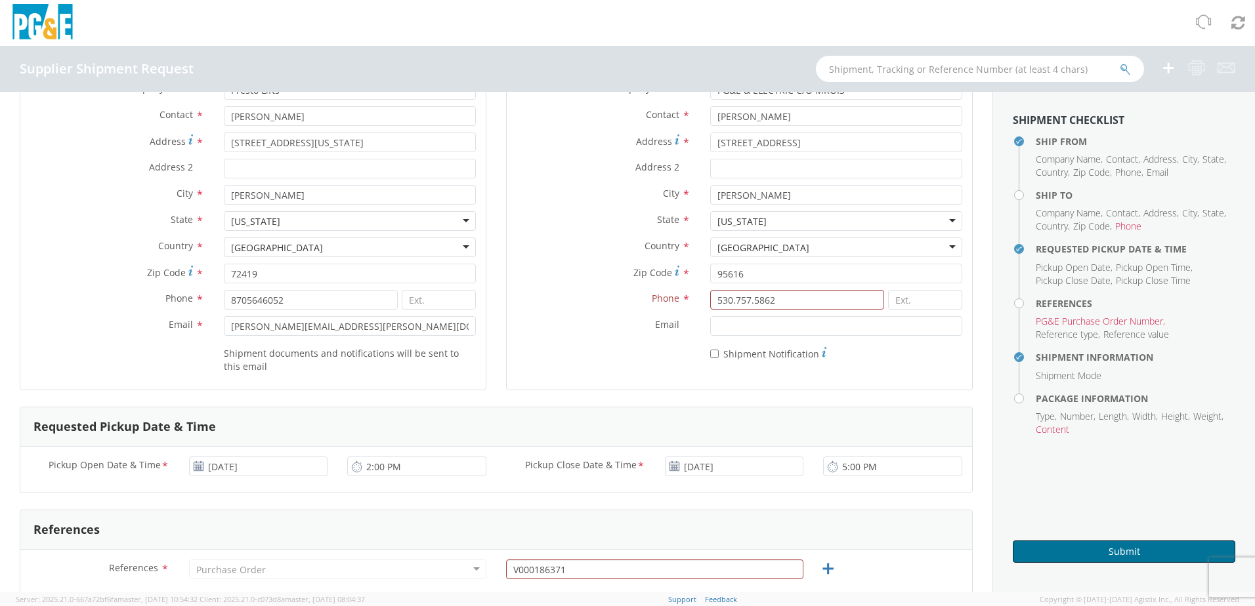
scroll to position [209, 0]
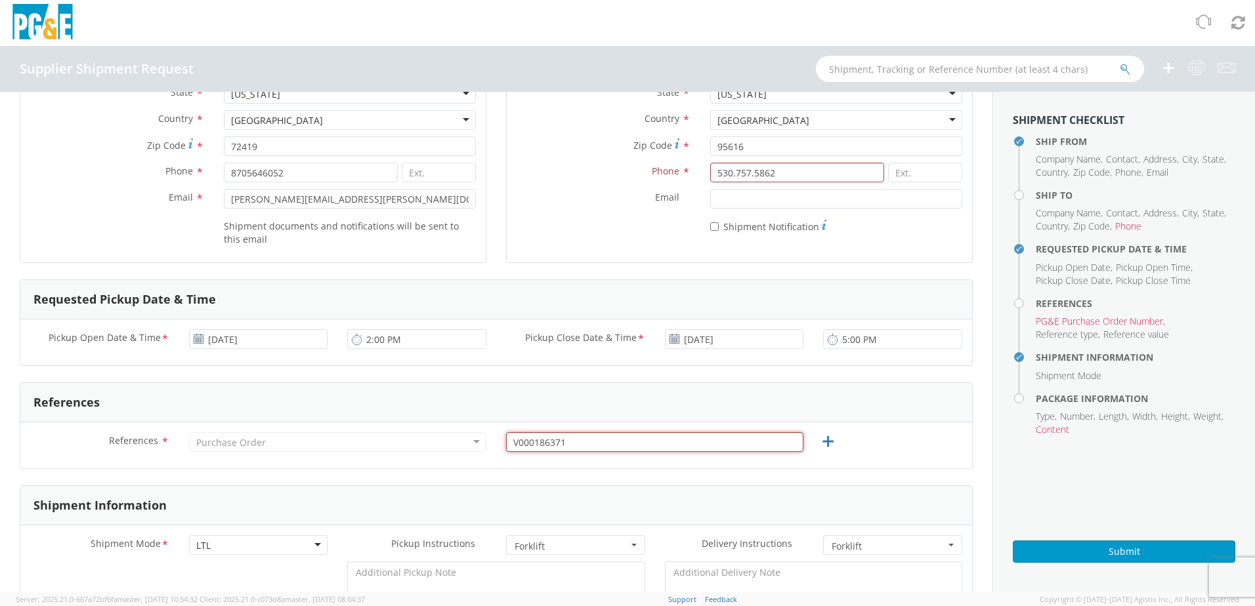
drag, startPoint x: 782, startPoint y: 444, endPoint x: 370, endPoint y: 469, distance: 412.3
drag, startPoint x: 538, startPoint y: 444, endPoint x: 546, endPoint y: 438, distance: 10.8
click at [538, 444] on input "text" at bounding box center [654, 443] width 297 height 20
paste input "2701251012"
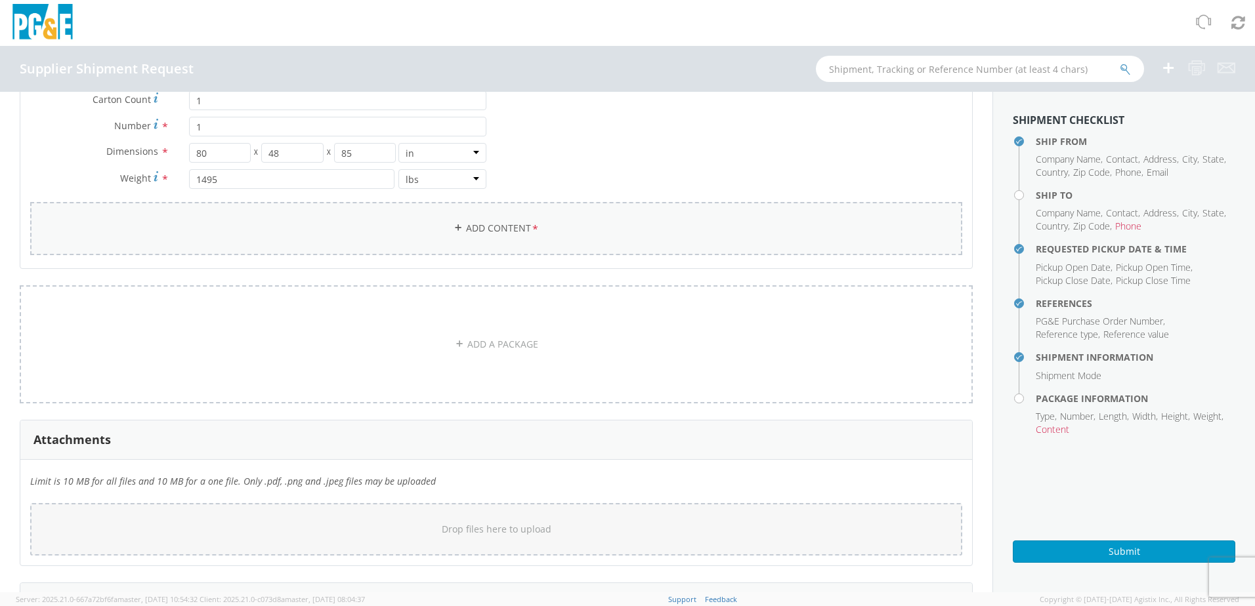
scroll to position [931, 0]
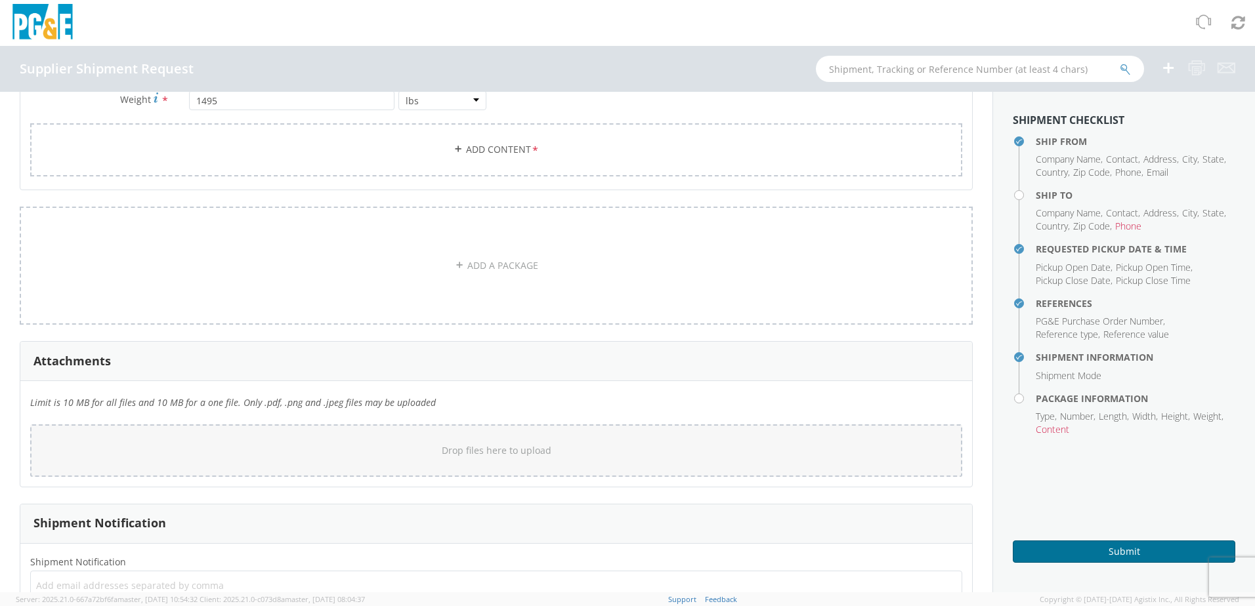
type input "2701251012"
click at [1090, 549] on button "Submit" at bounding box center [1124, 552] width 223 height 22
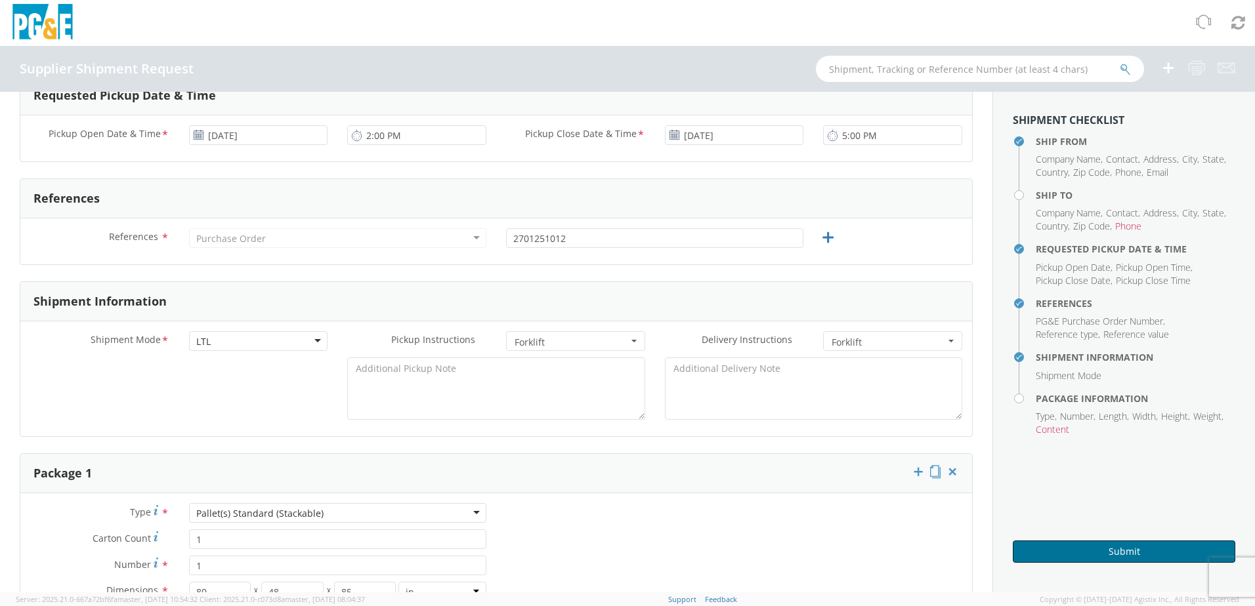
scroll to position [406, 0]
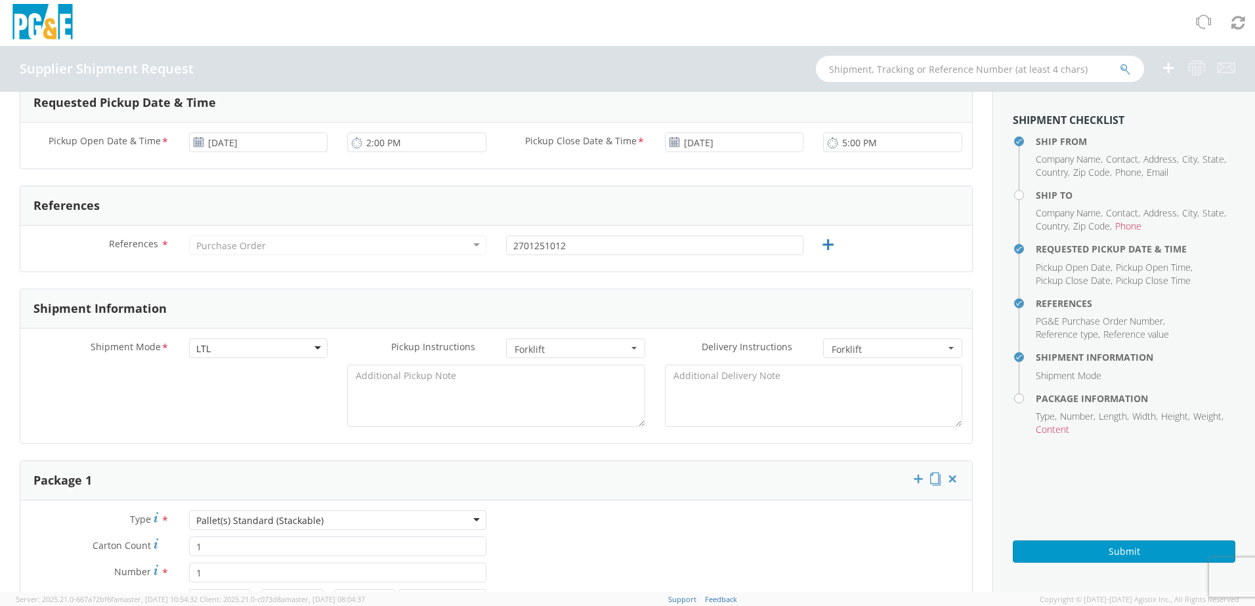
click at [432, 249] on div "Purchase Order" at bounding box center [337, 246] width 297 height 20
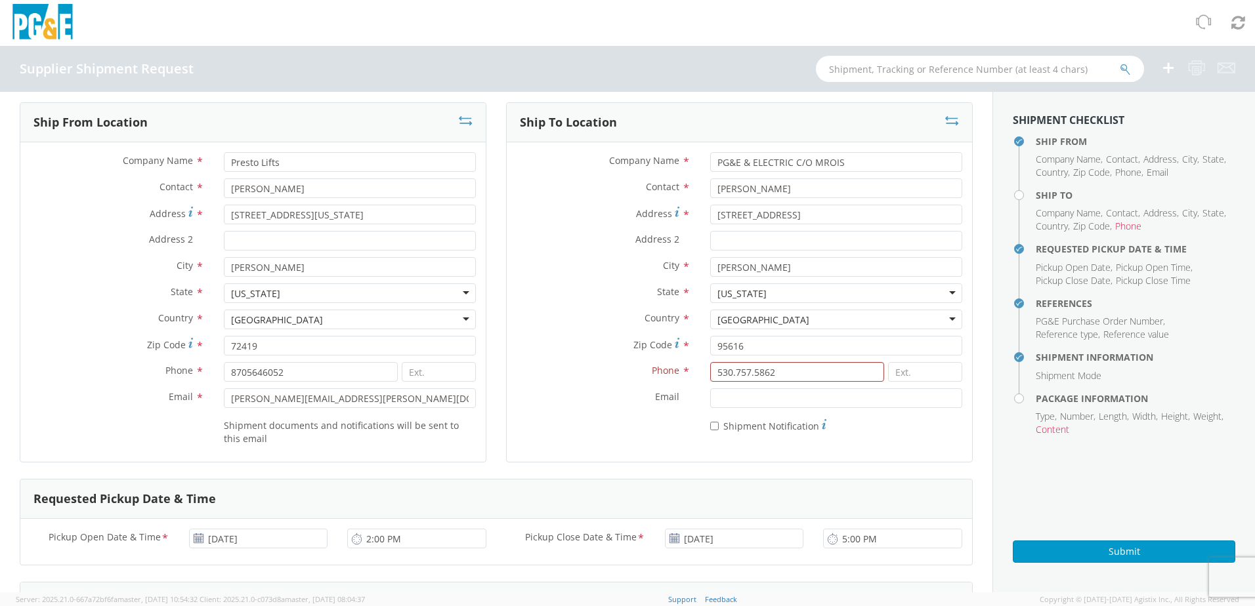
scroll to position [0, 0]
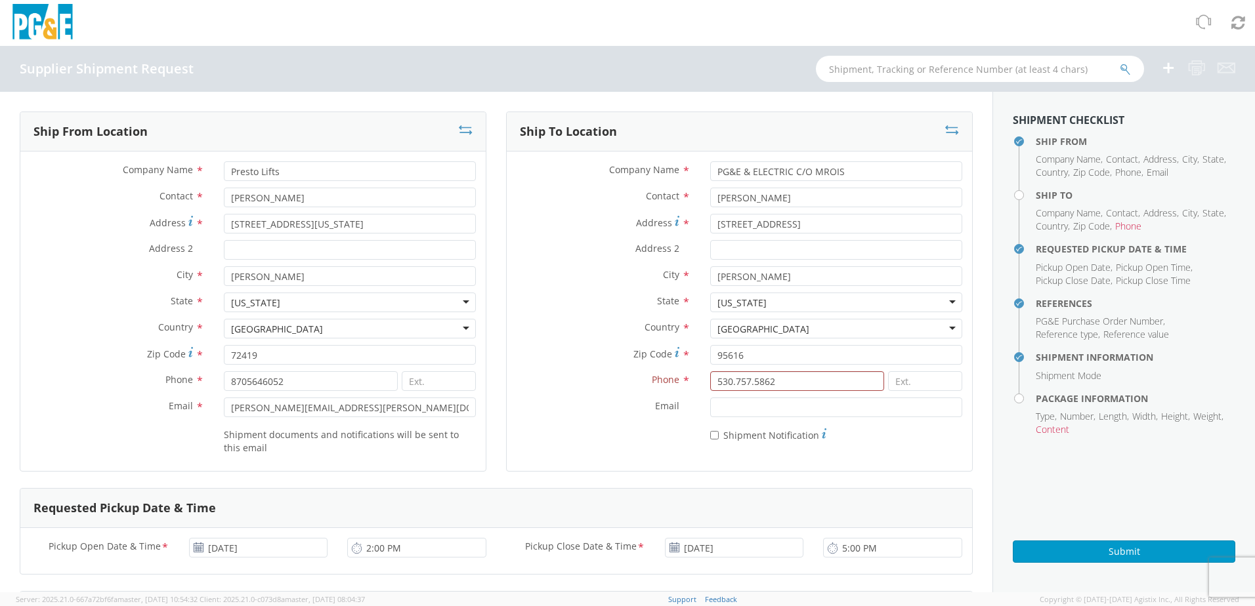
click at [577, 323] on label "Country *" at bounding box center [604, 327] width 194 height 17
click at [729, 381] on input "530.757.5862" at bounding box center [797, 382] width 174 height 20
click at [747, 384] on input "530757.5862" at bounding box center [797, 382] width 174 height 20
type input "5307575862"
click at [603, 410] on label "Email *" at bounding box center [604, 406] width 194 height 17
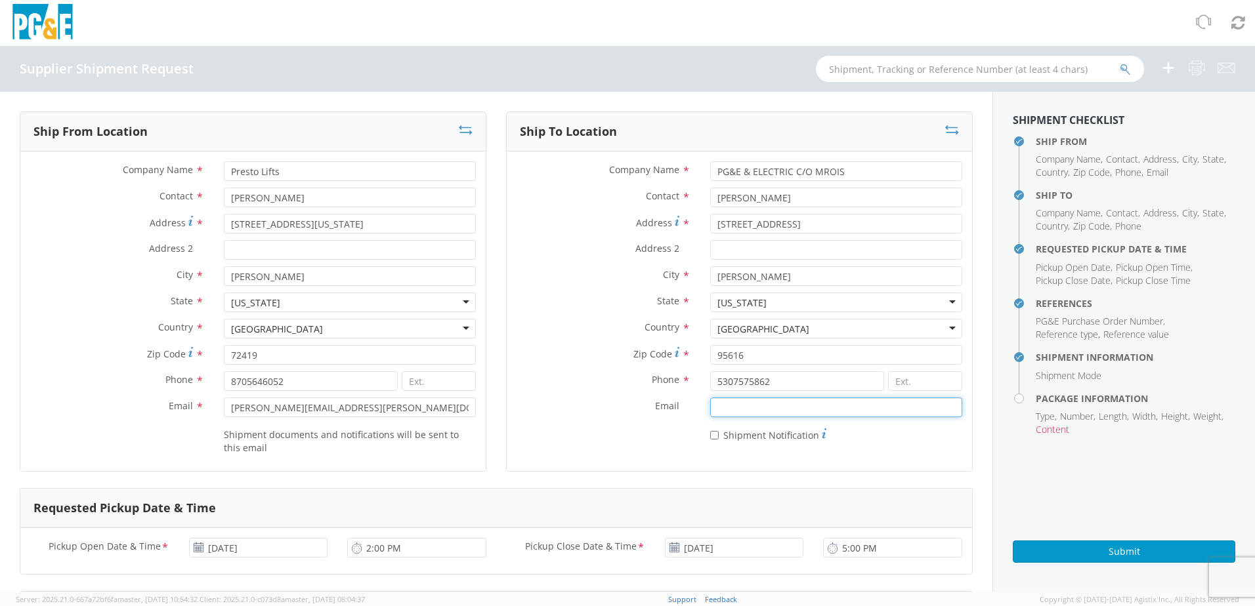
click at [710, 410] on input "Email *" at bounding box center [836, 408] width 252 height 20
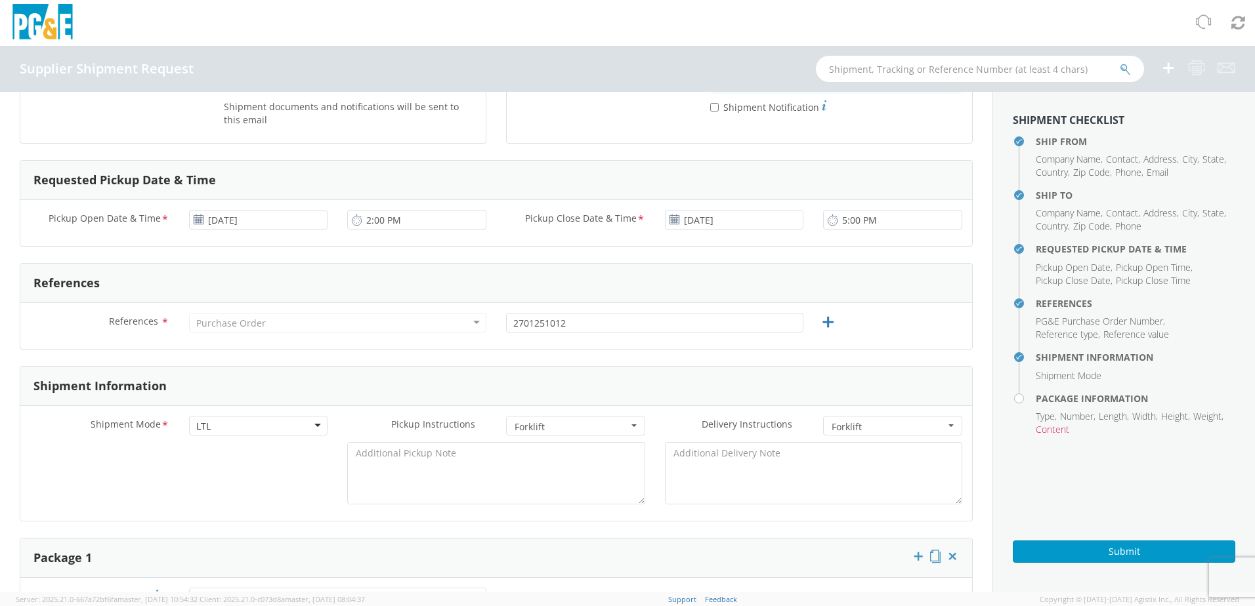
scroll to position [591, 0]
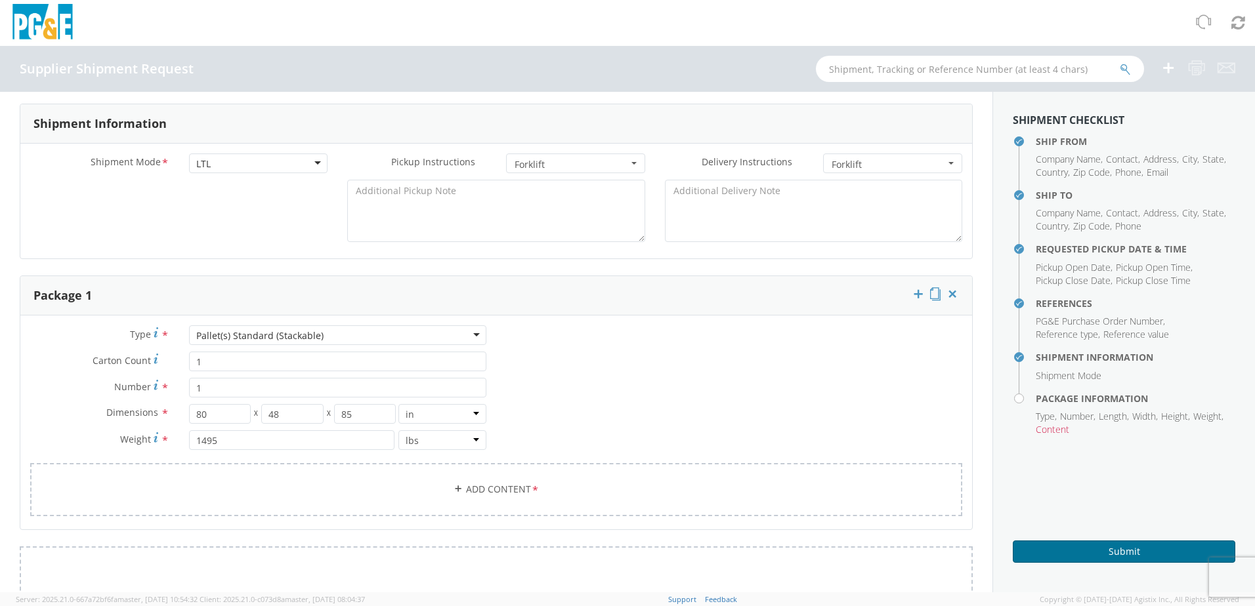
click at [1067, 548] on button "Submit" at bounding box center [1124, 552] width 223 height 22
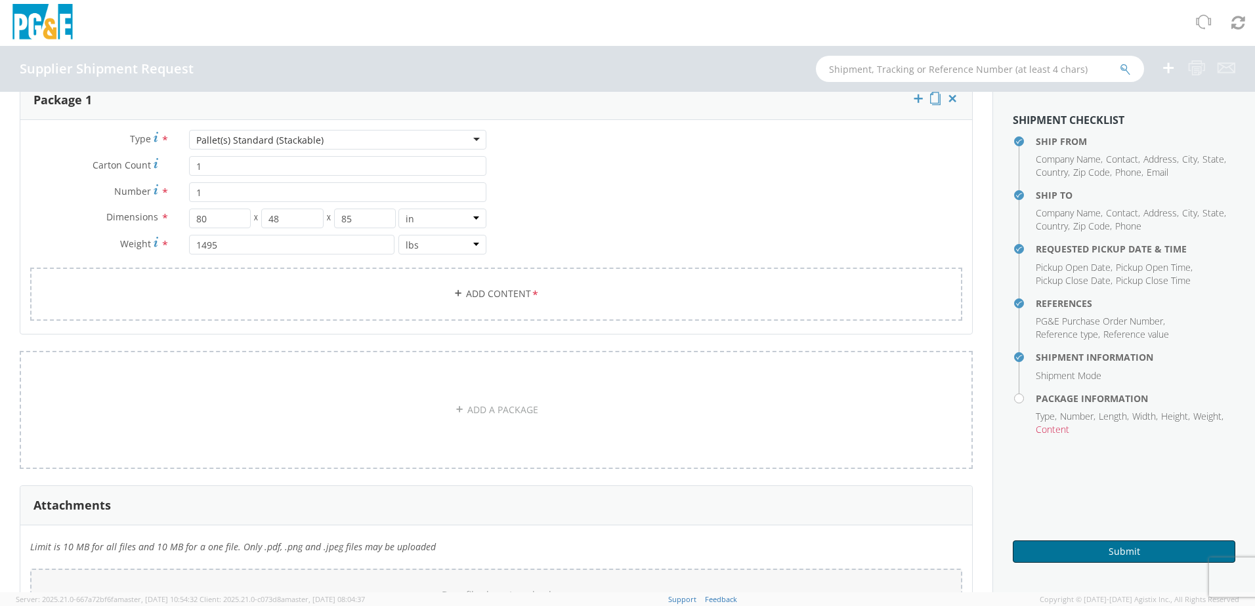
scroll to position [919, 0]
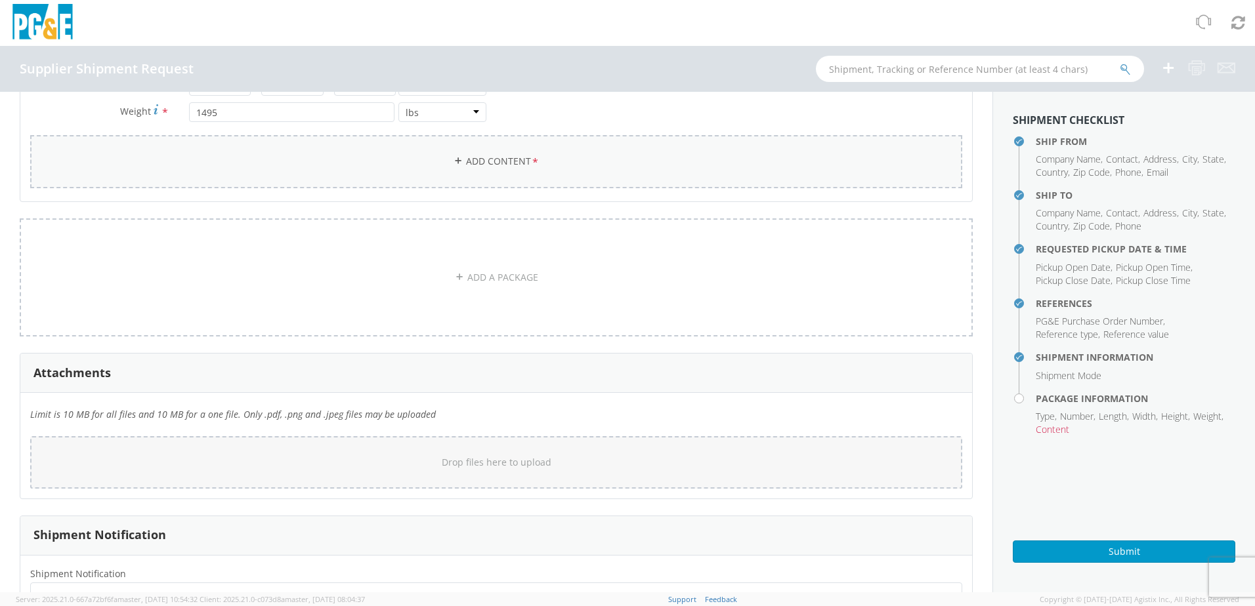
click at [485, 165] on link "Add Content *" at bounding box center [496, 161] width 932 height 53
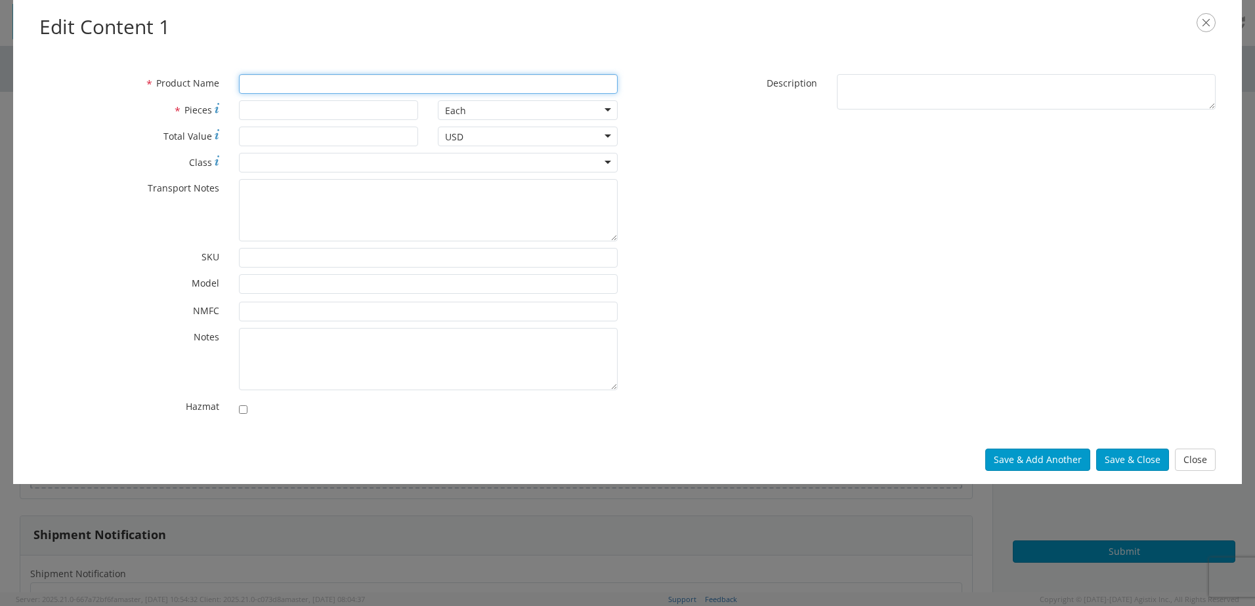
click at [259, 83] on input "* Product Name" at bounding box center [428, 84] width 379 height 20
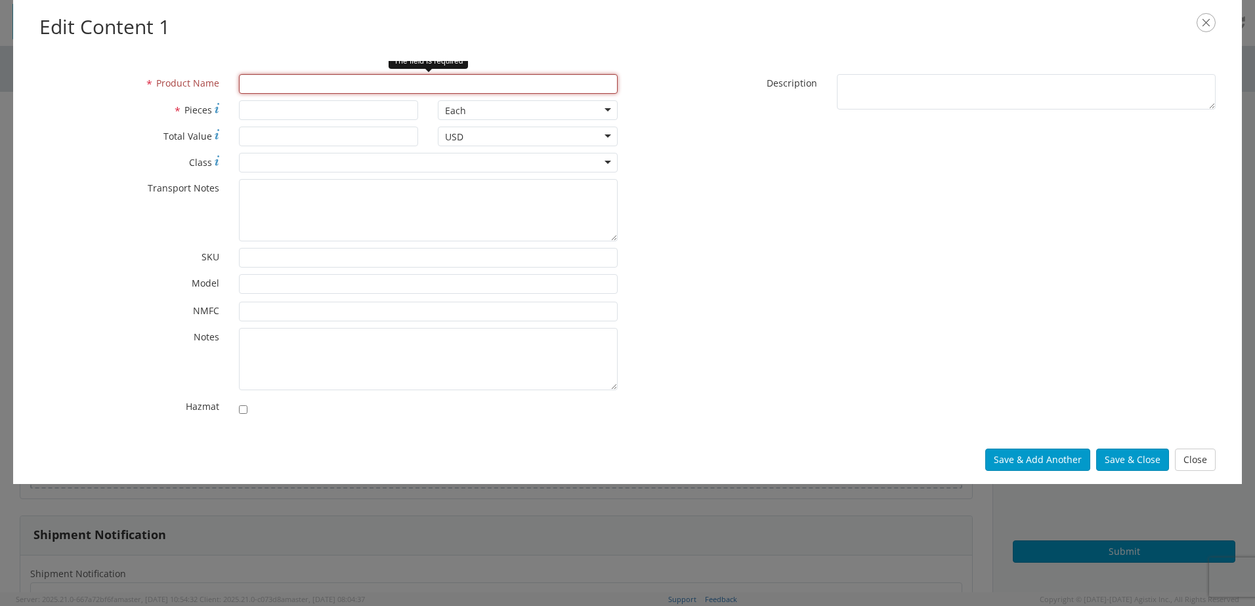
click at [253, 84] on input "* Product Name" at bounding box center [428, 84] width 379 height 20
paste input "PPS2600-62NAS"
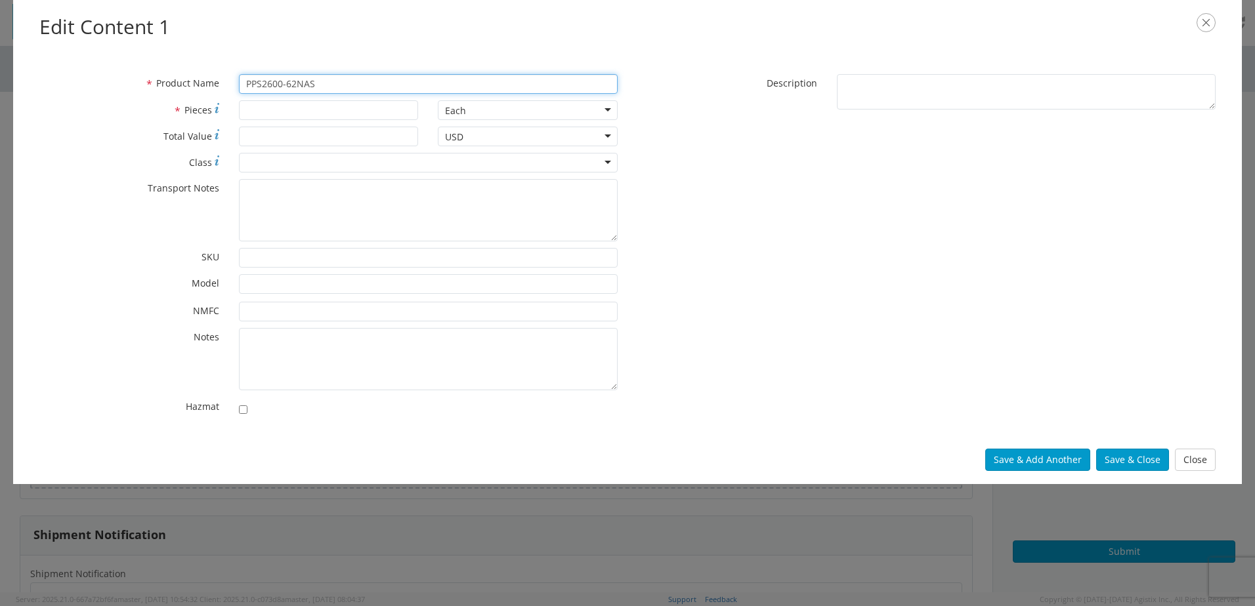
type input "PPS2600-62NAS"
click at [298, 110] on input "* Pieces" at bounding box center [329, 110] width 180 height 20
type input "1"
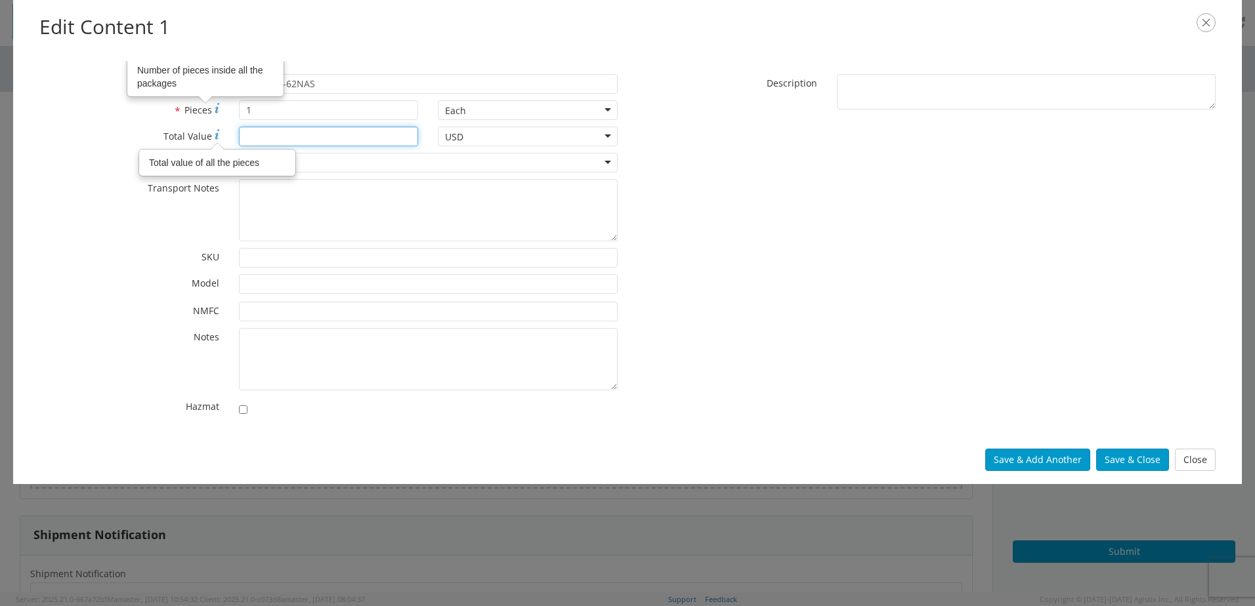
click at [263, 137] on input "* Total Value Total value of all the pieces" at bounding box center [329, 137] width 180 height 20
click at [268, 138] on input "* Total Value" at bounding box center [329, 137] width 180 height 20
type input "7416.00"
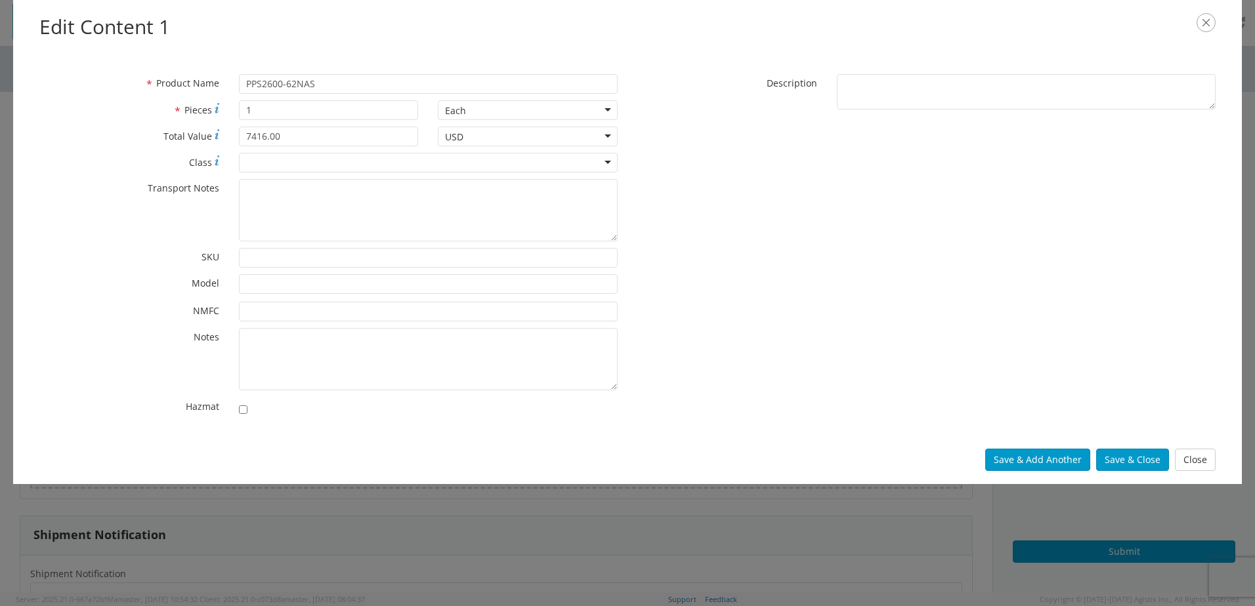
click at [274, 169] on div at bounding box center [428, 163] width 379 height 20
click at [269, 164] on div "70" at bounding box center [428, 163] width 379 height 20
click at [296, 161] on div "250" at bounding box center [428, 163] width 379 height 20
click at [268, 257] on div "* Product Name PPS2600-62NAS * Pieces 1 Each Each Bag Blister Pack Bottle Capsu…" at bounding box center [329, 248] width 598 height 349
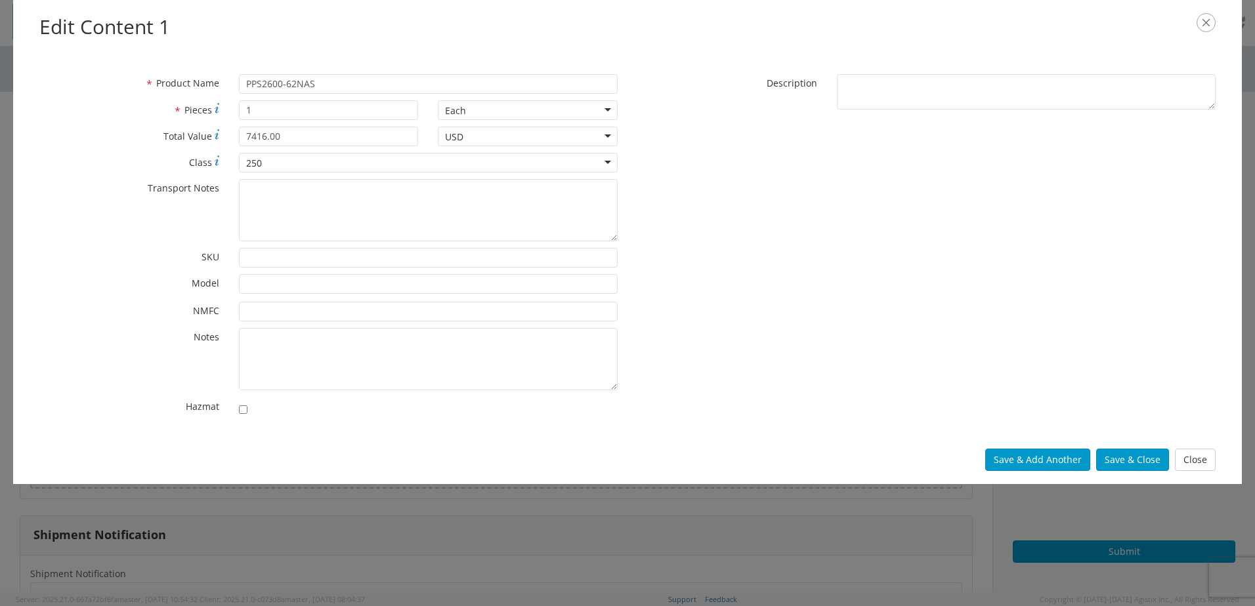
click at [272, 164] on div "250" at bounding box center [428, 163] width 379 height 20
type input "200"
click at [226, 221] on div "* Transport Notes" at bounding box center [329, 210] width 598 height 62
click at [263, 158] on div at bounding box center [428, 163] width 379 height 20
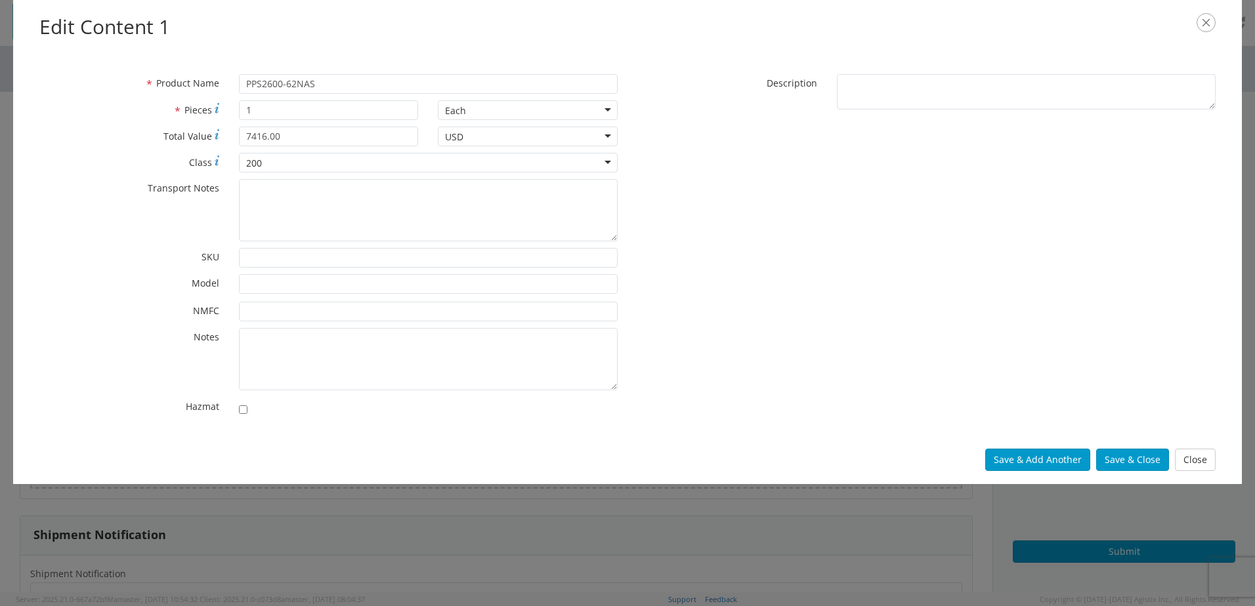
type input "200"
click at [288, 319] on input "* NMFC" at bounding box center [428, 312] width 379 height 20
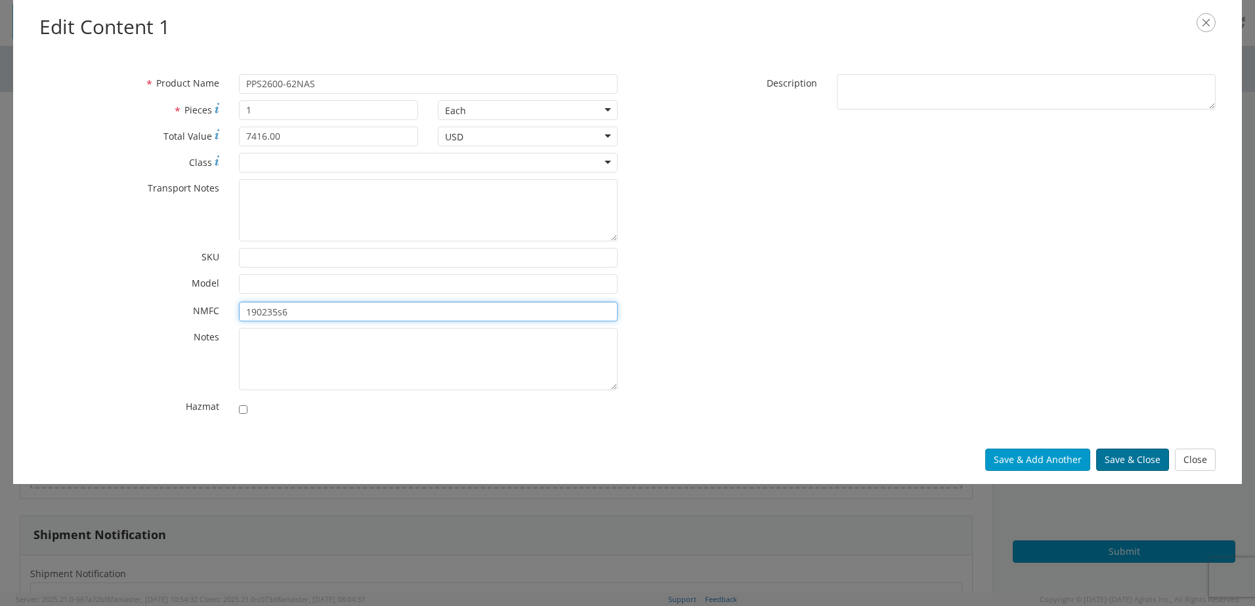
type input "190235s6"
drag, startPoint x: 1147, startPoint y: 460, endPoint x: 1149, endPoint y: 451, distance: 9.4
click at [1147, 459] on button "Save & Close" at bounding box center [1132, 460] width 73 height 22
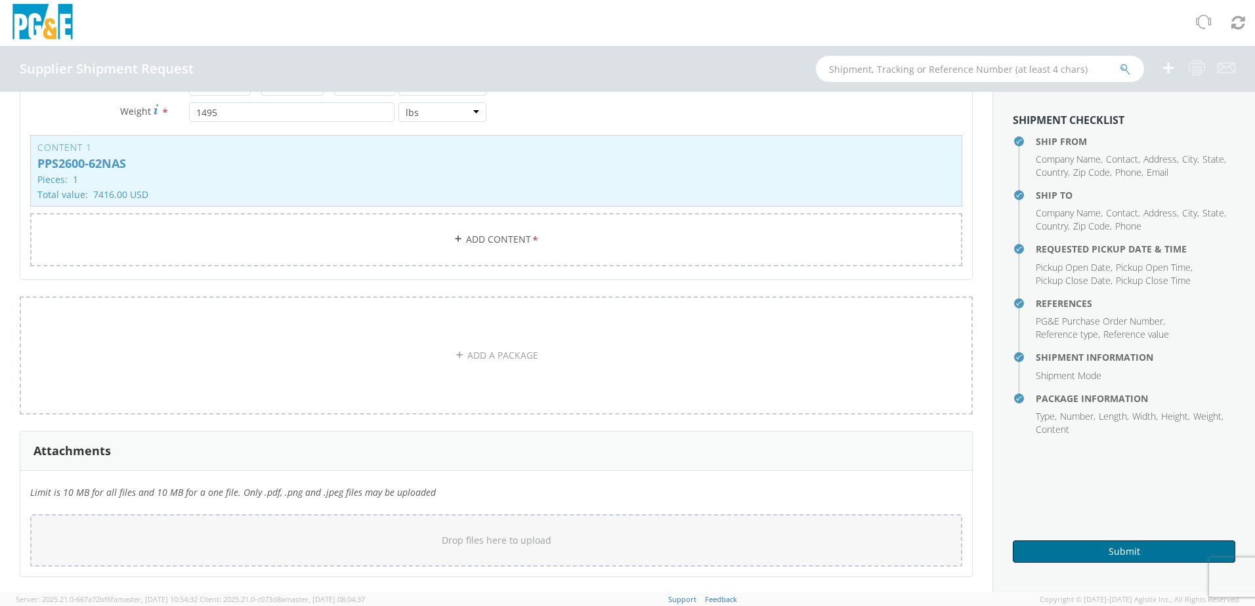
drag, startPoint x: 1076, startPoint y: 557, endPoint x: 1076, endPoint y: 547, distance: 9.8
click at [1076, 553] on button "Submit" at bounding box center [1124, 552] width 223 height 22
